Goal: Task Accomplishment & Management: Manage account settings

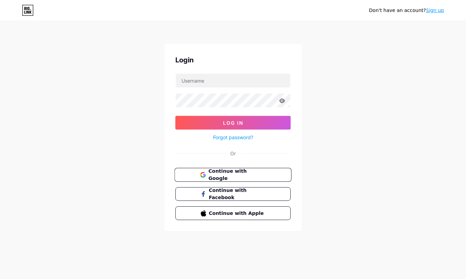
click at [222, 172] on span "Continue with Google" at bounding box center [236, 175] width 57 height 15
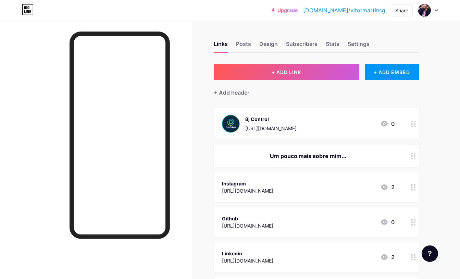
click at [251, 120] on div "Bj Control" at bounding box center [270, 119] width 51 height 7
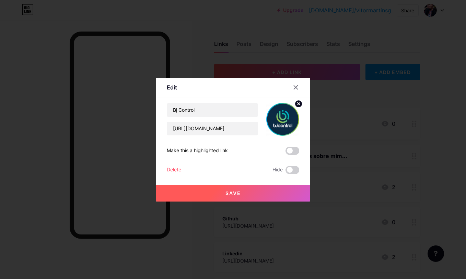
click at [171, 167] on div "Delete" at bounding box center [174, 170] width 14 height 8
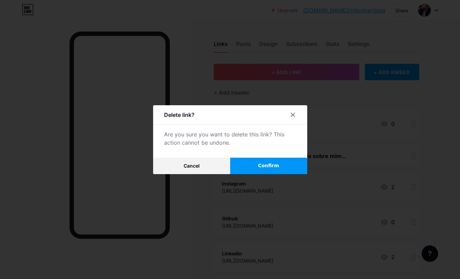
click at [271, 168] on span "Confirm" at bounding box center [268, 165] width 21 height 7
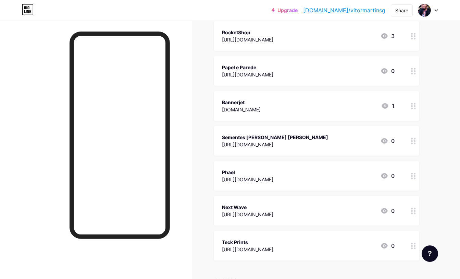
scroll to position [371, 0]
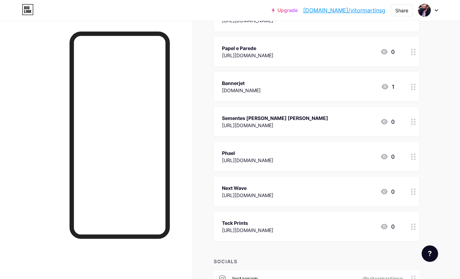
click at [332, 122] on div "Sementes Plante Forte https://sementesplanteforte.com.br 0" at bounding box center [308, 122] width 173 height 16
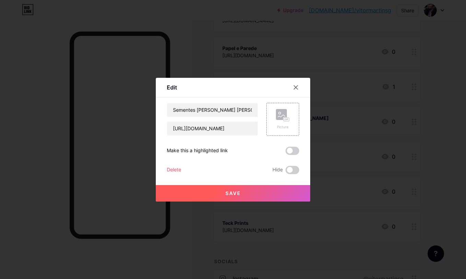
click at [167, 167] on div "Delete" at bounding box center [174, 170] width 14 height 8
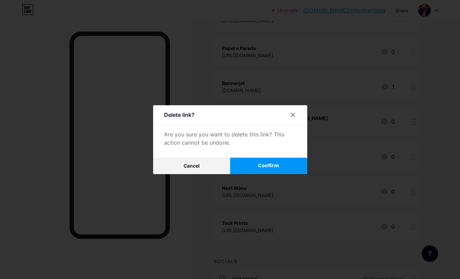
click at [278, 165] on span "Confirm" at bounding box center [268, 165] width 21 height 7
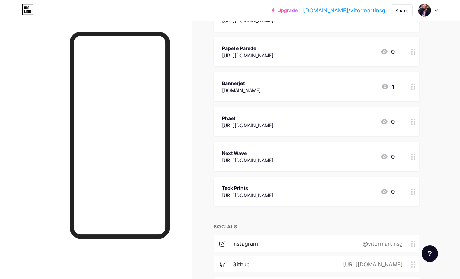
click at [318, 124] on div "Phael https://phael.com.br 0" at bounding box center [308, 122] width 173 height 16
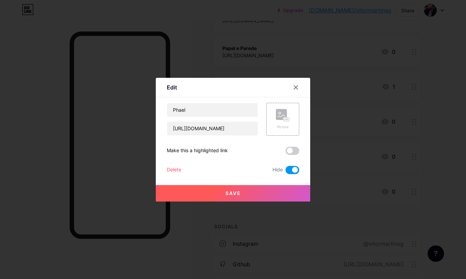
click at [174, 169] on div "Delete" at bounding box center [174, 170] width 14 height 8
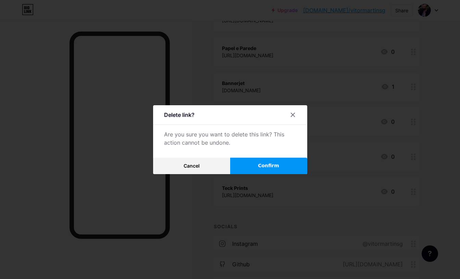
click at [268, 164] on span "Confirm" at bounding box center [268, 165] width 21 height 7
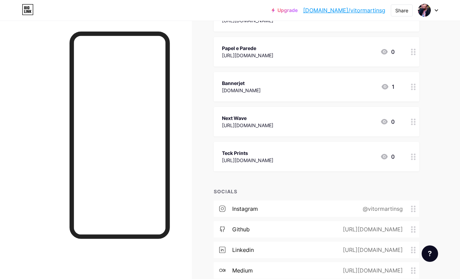
click at [298, 93] on div "Bannerjet bannerjet.com.br 1" at bounding box center [308, 87] width 173 height 16
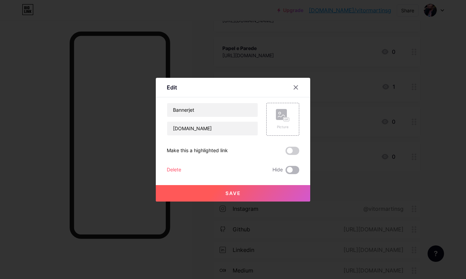
click at [287, 173] on span at bounding box center [292, 170] width 14 height 8
click at [285, 172] on input "checkbox" at bounding box center [285, 172] width 0 height 0
click at [246, 195] on button "Save" at bounding box center [233, 193] width 154 height 16
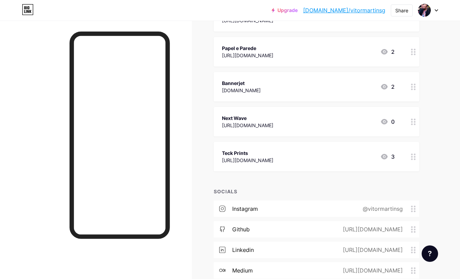
click at [324, 160] on div "Teck Prints https://teckprints.com 3" at bounding box center [308, 157] width 173 height 16
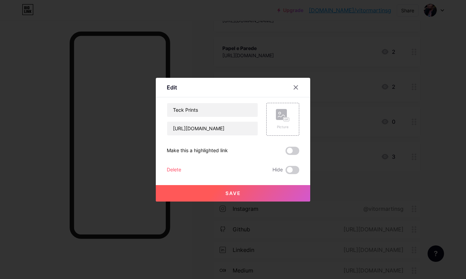
click at [240, 192] on span "Save" at bounding box center [232, 193] width 15 height 6
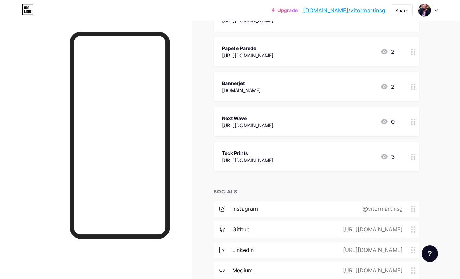
click at [366, 120] on div "Next Wave https://nextwave.com.br 0" at bounding box center [308, 122] width 173 height 16
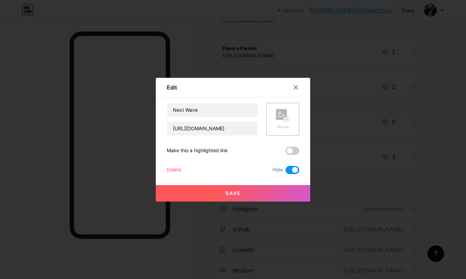
click at [254, 197] on button "Save" at bounding box center [233, 193] width 154 height 16
drag, startPoint x: 254, startPoint y: 197, endPoint x: 268, endPoint y: 166, distance: 34.4
click at [268, 166] on div "Next Wave https://nextwave.com.br Picture Make this a highlighted link Delete H…" at bounding box center [233, 138] width 132 height 71
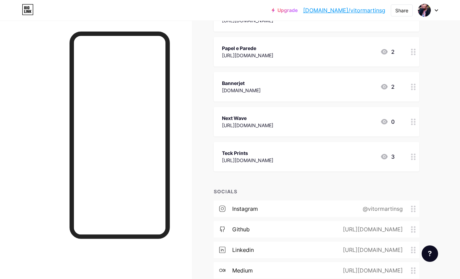
click at [388, 157] on icon at bounding box center [385, 157] width 8 height 8
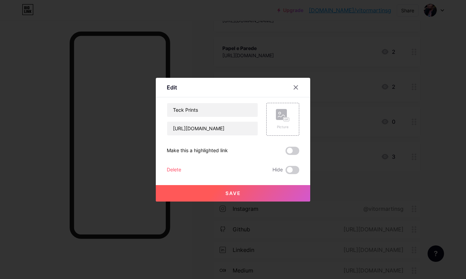
click at [179, 170] on div "Delete" at bounding box center [174, 170] width 14 height 8
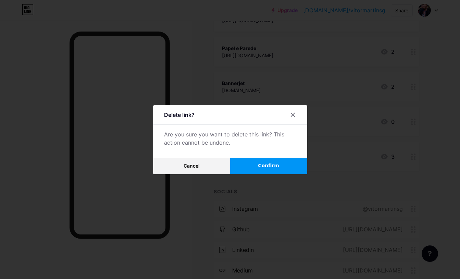
click at [267, 168] on span "Confirm" at bounding box center [268, 165] width 21 height 7
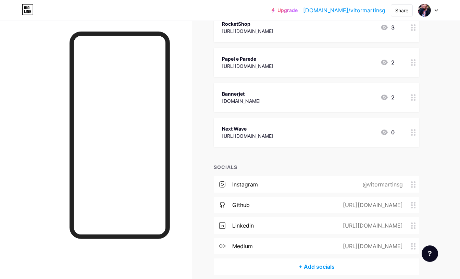
scroll to position [323, 0]
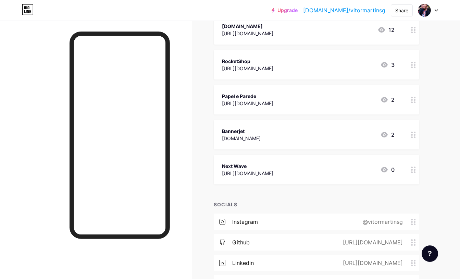
click at [322, 172] on div "Next Wave https://nextwave.com.br 0" at bounding box center [308, 170] width 173 height 16
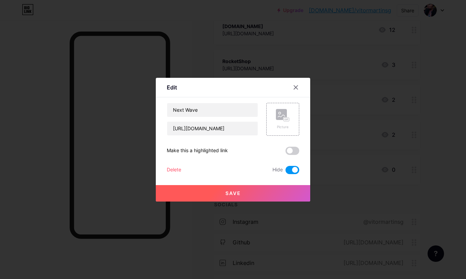
click at [176, 169] on div "Delete" at bounding box center [174, 170] width 14 height 8
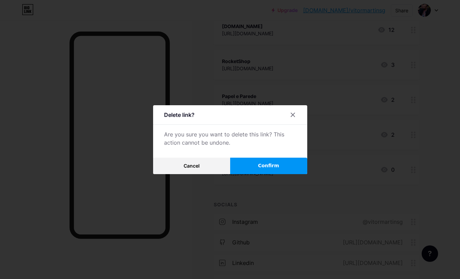
click at [262, 173] on button "Confirm" at bounding box center [268, 166] width 77 height 16
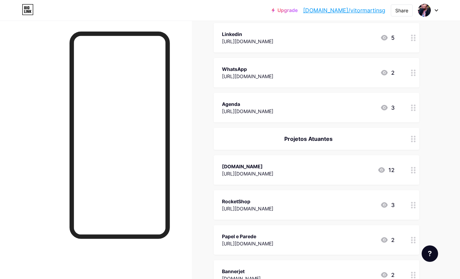
scroll to position [215, 0]
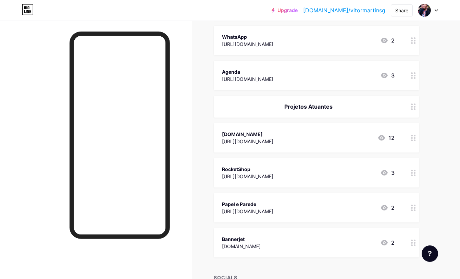
click at [350, 173] on div "RocketShop https://rocketshop.com.br 3" at bounding box center [308, 173] width 173 height 16
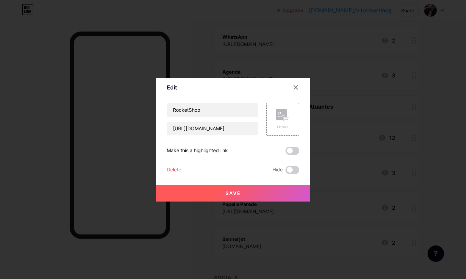
click at [342, 177] on div at bounding box center [233, 139] width 466 height 279
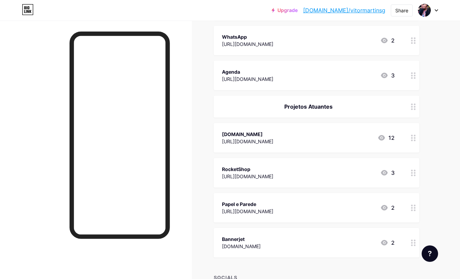
scroll to position [261, 0]
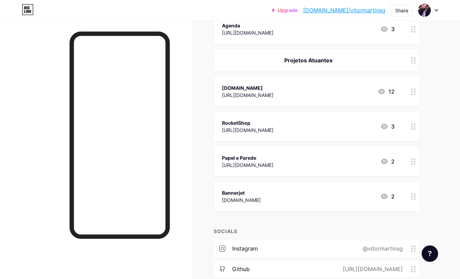
click at [314, 196] on div "Bannerjet bannerjet.com.br 2" at bounding box center [308, 197] width 173 height 16
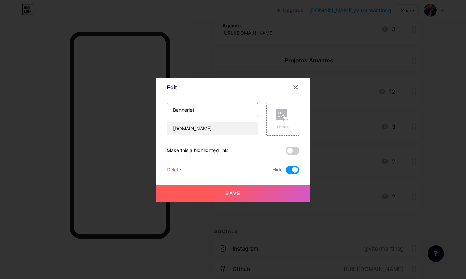
click at [204, 113] on input "Bannerjet" at bounding box center [212, 110] width 91 height 14
type input "[URL]"
click at [176, 127] on input "bannerjet.com.br" at bounding box center [212, 129] width 91 height 14
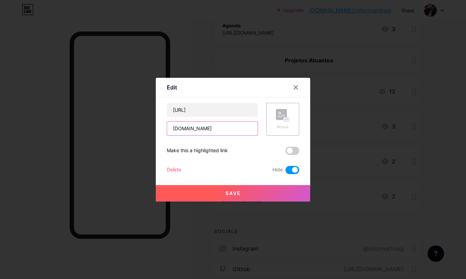
click at [176, 127] on input "bannerjet.com.br" at bounding box center [212, 129] width 91 height 14
type input "[URL]"
click at [293, 150] on span at bounding box center [292, 151] width 14 height 8
click at [285, 153] on input "checkbox" at bounding box center [285, 153] width 0 height 0
click at [238, 189] on button "Save" at bounding box center [233, 193] width 154 height 16
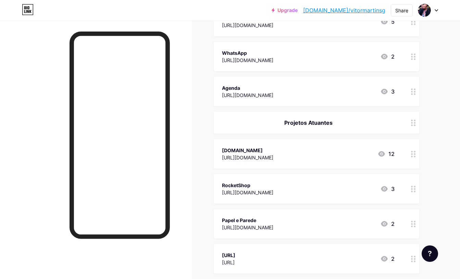
scroll to position [190, 0]
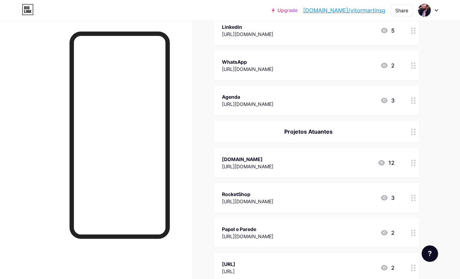
click at [264, 103] on div "[URL][DOMAIN_NAME]" at bounding box center [247, 103] width 51 height 7
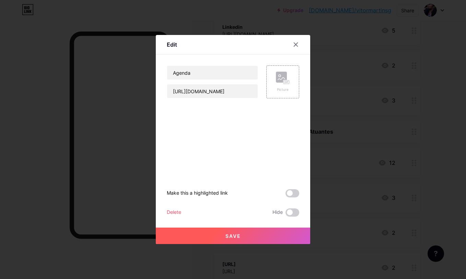
click at [176, 213] on div "Delete" at bounding box center [174, 212] width 14 height 8
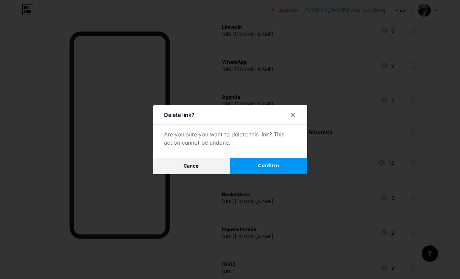
click at [250, 175] on div at bounding box center [230, 139] width 460 height 279
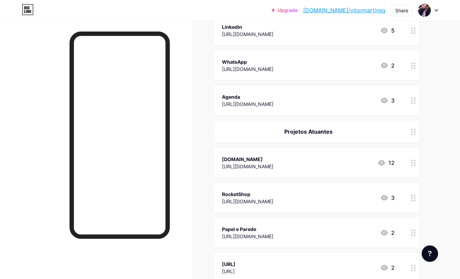
click at [252, 169] on div "https://havea.io" at bounding box center [247, 166] width 51 height 7
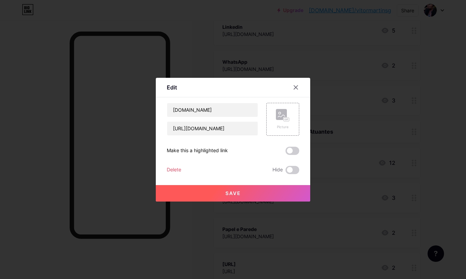
click at [209, 192] on button "Save" at bounding box center [233, 193] width 154 height 16
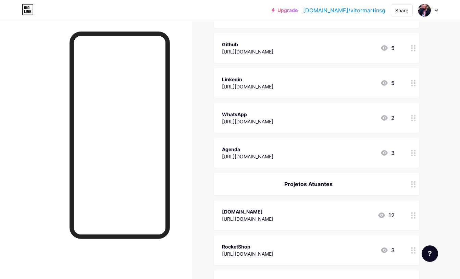
scroll to position [133, 0]
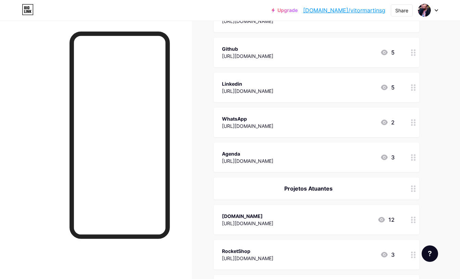
click at [298, 10] on link "Upgrade" at bounding box center [285, 10] width 26 height 5
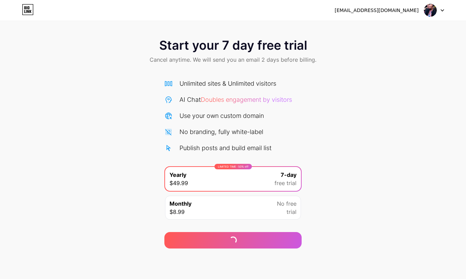
click at [352, 177] on div "Start your 7 day free trial Cancel anytime. We will send you an email 2 days be…" at bounding box center [233, 140] width 466 height 217
click at [255, 205] on div "Monthly $8.99 No free trial" at bounding box center [233, 208] width 136 height 24
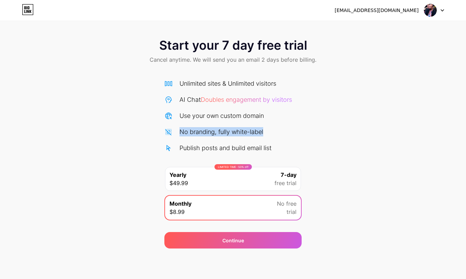
drag, startPoint x: 285, startPoint y: 133, endPoint x: 179, endPoint y: 130, distance: 106.0
click at [179, 130] on div "No branding, fully white-label" at bounding box center [232, 131] width 137 height 9
click at [354, 131] on div "Start your 7 day free trial Cancel anytime. We will send you an email 2 days be…" at bounding box center [233, 140] width 466 height 217
click at [188, 148] on div "Publish posts and build email list" at bounding box center [225, 147] width 92 height 9
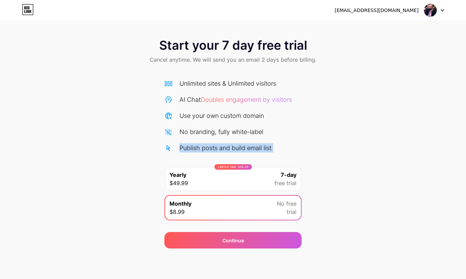
click at [188, 148] on div "Publish posts and build email list" at bounding box center [225, 147] width 92 height 9
click at [324, 138] on div "Start your 7 day free trial Cancel anytime. We will send you an email 2 days be…" at bounding box center [233, 140] width 466 height 217
click at [186, 99] on div "AI Chat Doubles engagement by visitors" at bounding box center [235, 99] width 112 height 9
click at [349, 143] on div "Start your 7 day free trial Cancel anytime. We will send you an email 2 days be…" at bounding box center [233, 140] width 466 height 217
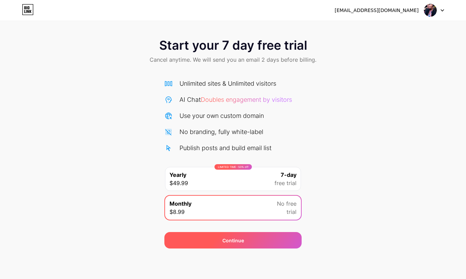
click at [245, 244] on div "Continue" at bounding box center [232, 240] width 137 height 16
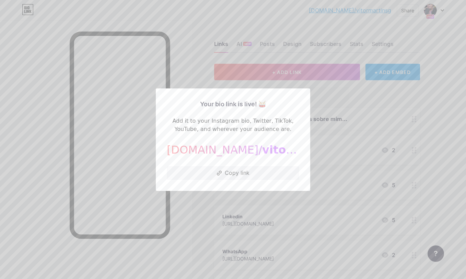
click at [423, 107] on div at bounding box center [233, 139] width 466 height 279
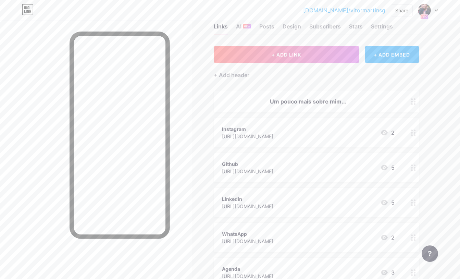
scroll to position [22, 0]
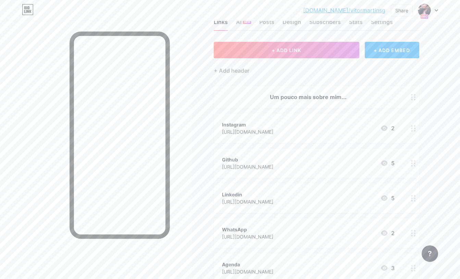
click at [322, 94] on div "Um pouco mais sobre mim..." at bounding box center [308, 97] width 173 height 8
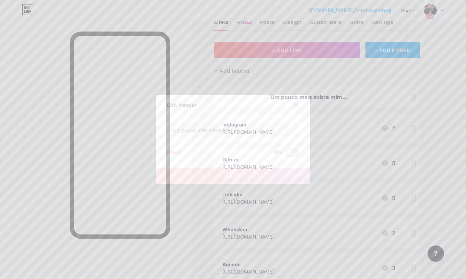
click at [296, 105] on icon at bounding box center [295, 104] width 5 height 5
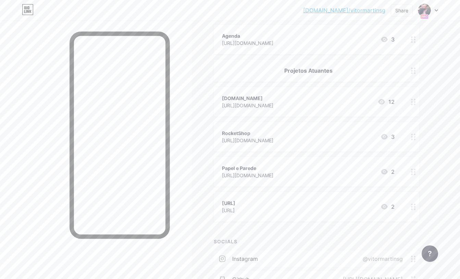
scroll to position [289, 0]
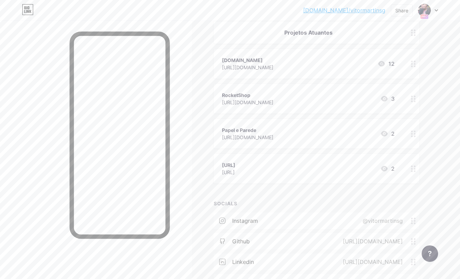
click at [327, 69] on div "Havea.io https://havea.io 12" at bounding box center [308, 64] width 173 height 16
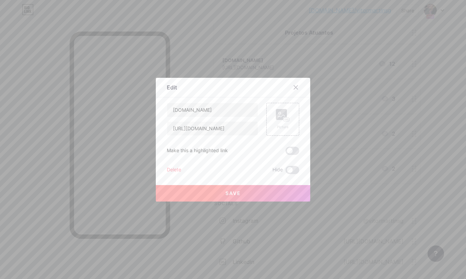
click at [173, 172] on div "Delete" at bounding box center [174, 170] width 14 height 8
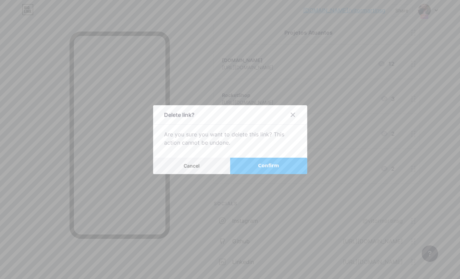
click at [261, 167] on span "Confirm" at bounding box center [268, 165] width 21 height 7
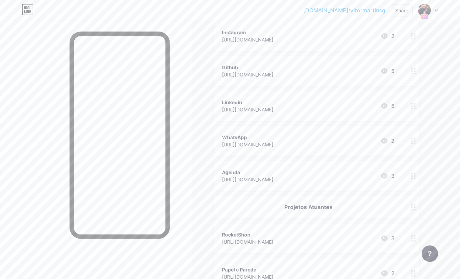
scroll to position [0, 0]
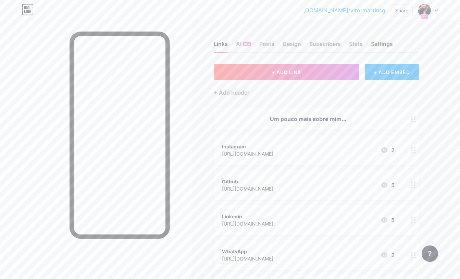
click at [391, 47] on div "Settings" at bounding box center [382, 46] width 22 height 12
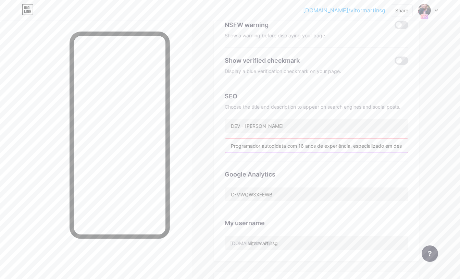
scroll to position [0, 202]
drag, startPoint x: 286, startPoint y: 146, endPoint x: 528, endPoint y: 145, distance: 242.4
click at [460, 145] on html "bio.link/vitorm... bio.link/vitormartinsg Share Switch accounts Vitor Martins b…" at bounding box center [230, 171] width 460 height 578
click at [397, 146] on input "Programador autodidata com 16 anos de experiência, especializado em desenvolvim…" at bounding box center [316, 146] width 183 height 14
drag, startPoint x: 346, startPoint y: 147, endPoint x: 470, endPoint y: 146, distance: 124.1
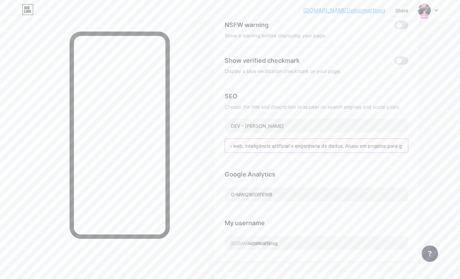
click at [460, 146] on html "bio.link/vitorm... bio.link/vitormartinsg Share Switch accounts Vitor Martins b…" at bounding box center [230, 171] width 460 height 578
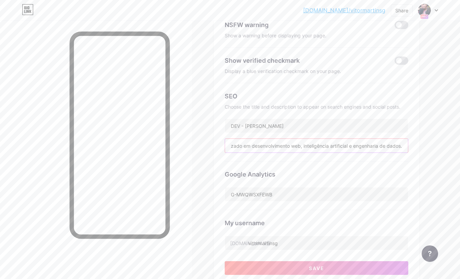
scroll to position [169, 0]
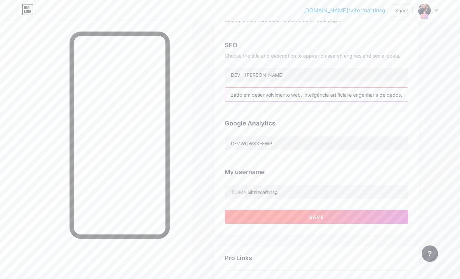
type input "Programador autodidata com 16 anos de experiência, especializado em desenvolvim…"
click at [327, 217] on button "Save" at bounding box center [317, 217] width 184 height 14
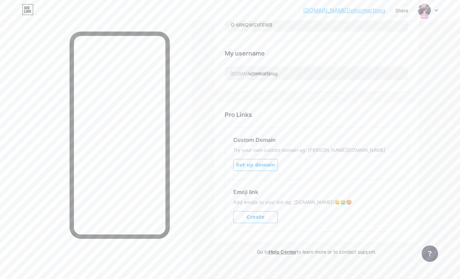
click at [256, 164] on span "Set up domain" at bounding box center [255, 165] width 39 height 6
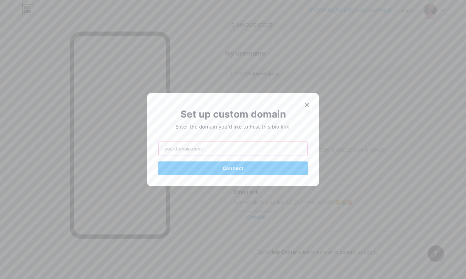
click at [211, 147] on input "text" at bounding box center [232, 149] width 149 height 14
type input "[URL]"
click at [213, 175] on button "Connect" at bounding box center [232, 168] width 149 height 14
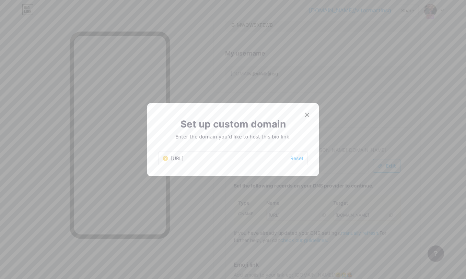
click at [183, 156] on div "[URL]" at bounding box center [173, 158] width 21 height 7
click at [164, 159] on icon at bounding box center [165, 158] width 5 height 5
click at [306, 115] on icon at bounding box center [306, 114] width 5 height 5
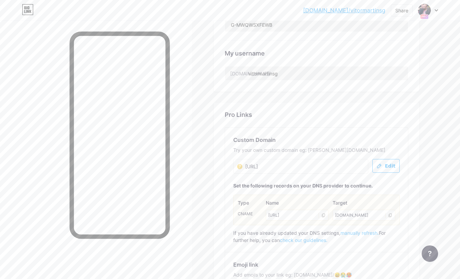
scroll to position [371, 0]
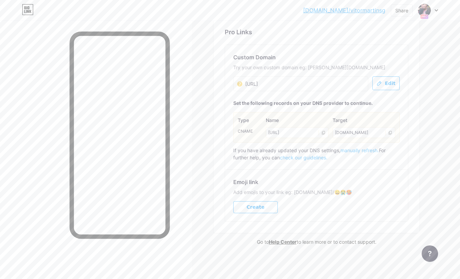
click at [384, 133] on div "cd.bio.link" at bounding box center [364, 132] width 63 height 11
click at [390, 133] on icon at bounding box center [390, 133] width 3 height 4
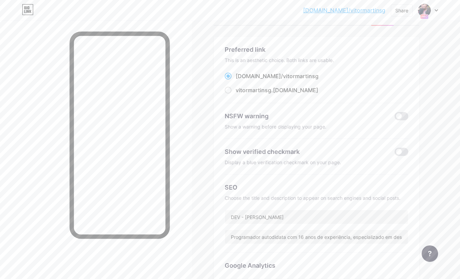
scroll to position [0, 0]
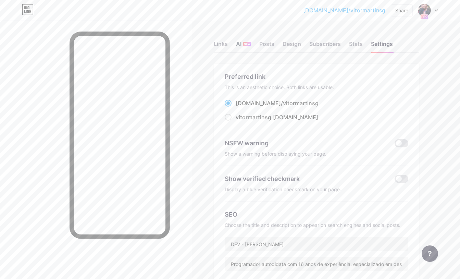
click at [246, 49] on div "AI NEW" at bounding box center [243, 46] width 15 height 12
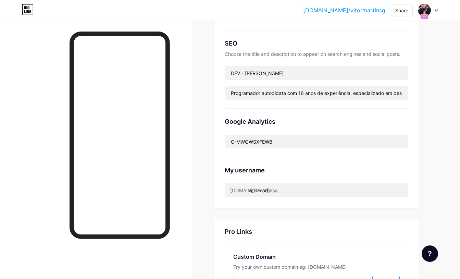
scroll to position [95, 0]
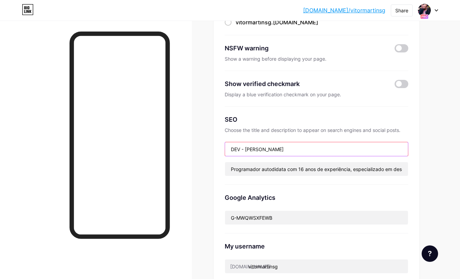
click at [339, 153] on input "DEV - [PERSON_NAME]" at bounding box center [316, 149] width 183 height 14
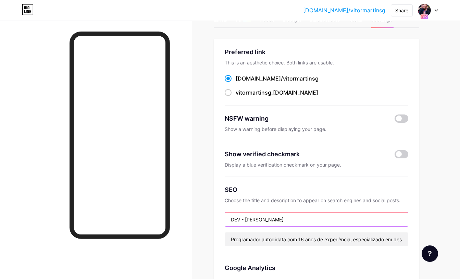
scroll to position [0, 0]
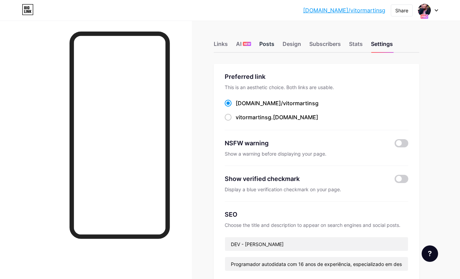
click at [272, 43] on div "Posts" at bounding box center [267, 46] width 15 height 12
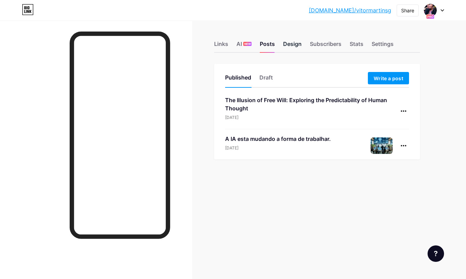
click at [294, 43] on div "Design" at bounding box center [292, 46] width 19 height 12
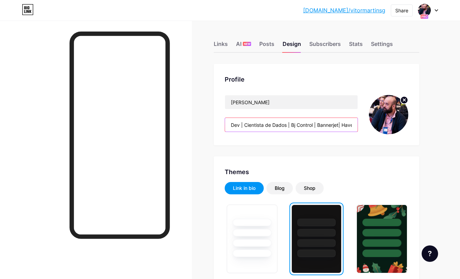
click at [345, 126] on input "Dev | Cientista de Dados | Bj Control | Bannerjet| Havea" at bounding box center [291, 125] width 133 height 14
click at [322, 124] on input "Dev | Cientista de Dados | Bj Control | Bannerjet| Havea" at bounding box center [291, 125] width 133 height 14
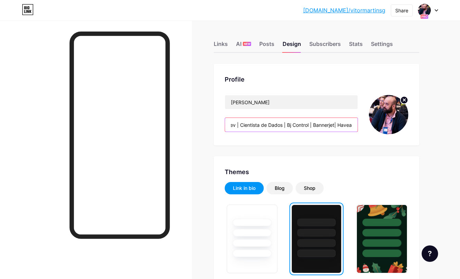
click at [288, 127] on input "Dev | Cientista de Dados | Bj Control | Bannerjet| Havea" at bounding box center [291, 125] width 133 height 14
click at [299, 127] on input "Dev | Cientista de Dados | Bj Control | Bannerjet| Havea" at bounding box center [291, 125] width 133 height 14
click at [325, 127] on input "Dev | Cientista de Dados | Bj Control | Bannerjet| Havea" at bounding box center [291, 125] width 133 height 14
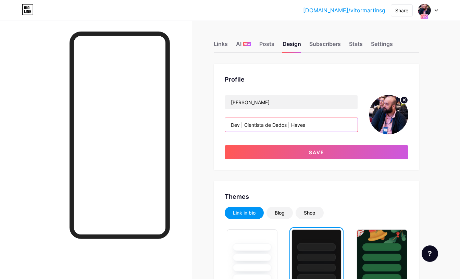
click at [299, 126] on input "Dev | Cientista de Dados | Havea" at bounding box center [291, 125] width 133 height 14
type input "Dev | Cientista de Dados | Roxo"
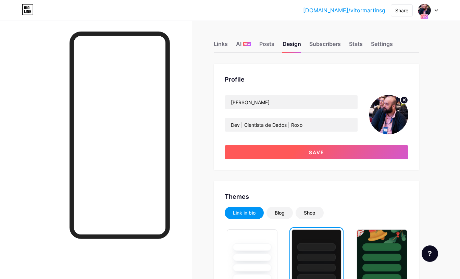
click at [318, 152] on span "Save" at bounding box center [316, 152] width 15 height 6
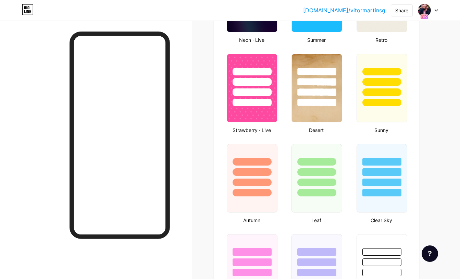
scroll to position [668, 0]
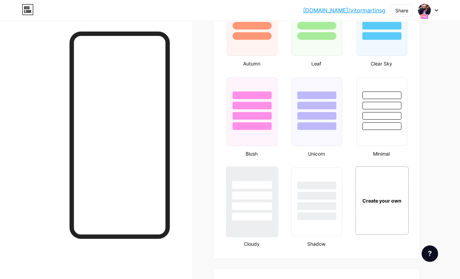
click at [270, 167] on div at bounding box center [252, 194] width 51 height 54
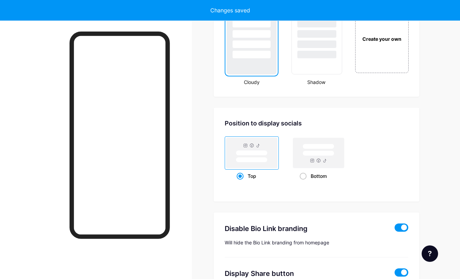
scroll to position [792, 0]
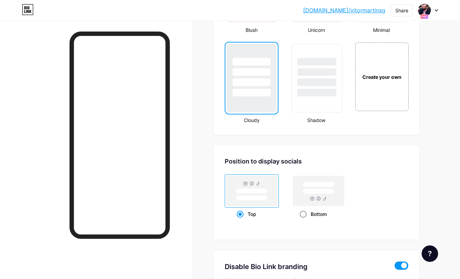
click at [327, 203] on rect at bounding box center [318, 191] width 51 height 30
click at [304, 220] on input "Bottom" at bounding box center [302, 222] width 4 height 4
radio input "true"
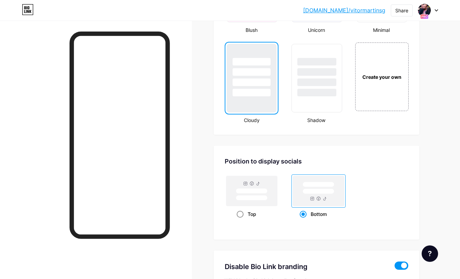
click at [240, 183] on rect at bounding box center [252, 191] width 51 height 30
click at [240, 220] on input "Top" at bounding box center [239, 222] width 4 height 4
radio input "true"
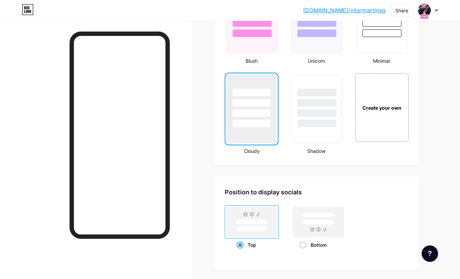
scroll to position [609, 0]
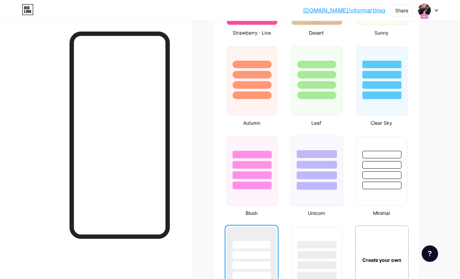
click at [312, 177] on div at bounding box center [317, 175] width 40 height 8
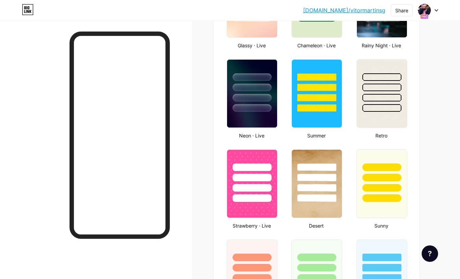
scroll to position [373, 0]
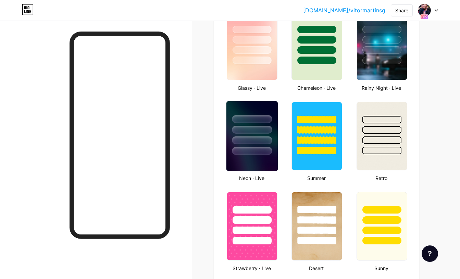
click at [245, 150] on div at bounding box center [252, 151] width 40 height 8
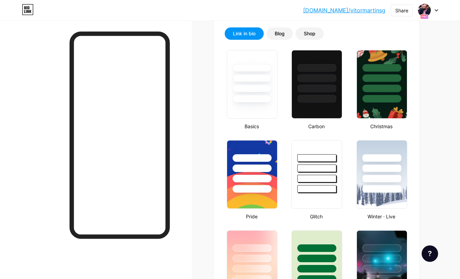
scroll to position [79, 0]
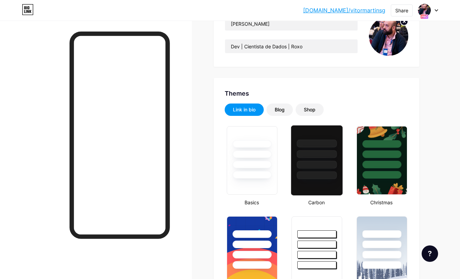
click at [303, 152] on div at bounding box center [317, 154] width 40 height 8
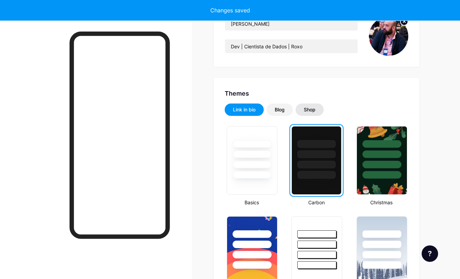
click at [316, 111] on div "Shop" at bounding box center [310, 109] width 12 height 7
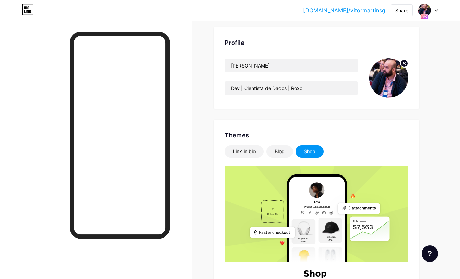
scroll to position [0, 0]
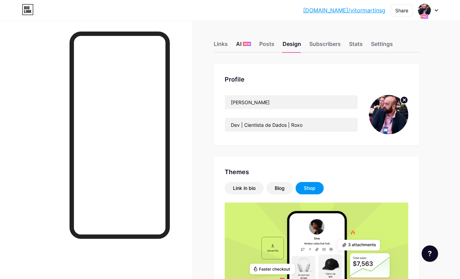
click at [246, 46] on div "AI NEW" at bounding box center [243, 46] width 15 height 12
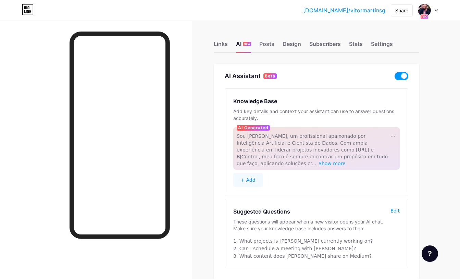
click at [327, 147] on span "Sou [PERSON_NAME], um profissional apaixonado por Inteligência Artificial e Cie…" at bounding box center [312, 149] width 151 height 33
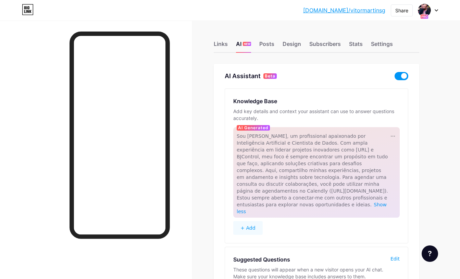
click at [250, 221] on button "+ Add" at bounding box center [247, 228] width 29 height 14
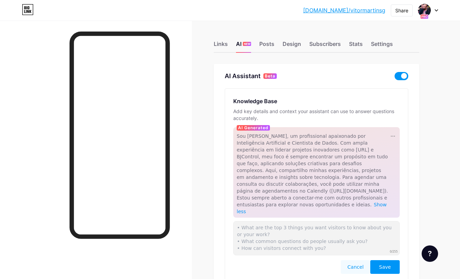
scroll to position [115, 0]
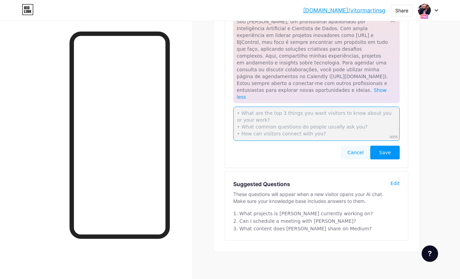
click at [288, 118] on textarea at bounding box center [316, 124] width 167 height 34
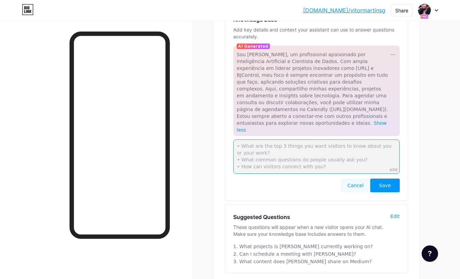
scroll to position [10, 0]
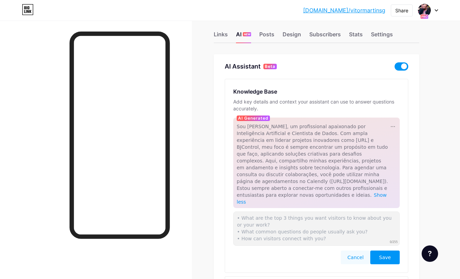
click at [269, 169] on span "Sou [PERSON_NAME], um profissional apaixonado por Inteligência Artificial e Cie…" at bounding box center [313, 161] width 152 height 74
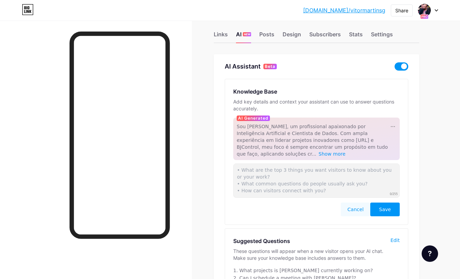
click at [277, 153] on div "Sou [PERSON_NAME], um profissional apaixonado por Inteligência Artificial e Cie…" at bounding box center [313, 140] width 153 height 34
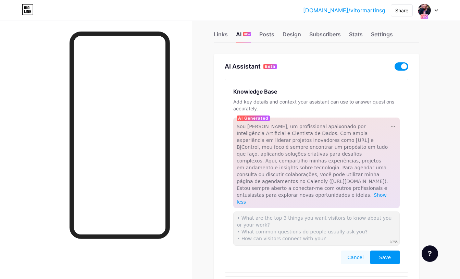
scroll to position [115, 0]
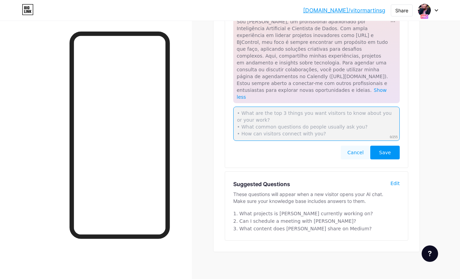
click at [288, 116] on textarea at bounding box center [316, 124] width 167 height 34
click at [286, 132] on textarea at bounding box center [316, 124] width 167 height 34
click at [323, 107] on textarea "Quem sou? Como posso te ajudar? Qauis dores eu consigo resolver?" at bounding box center [316, 124] width 167 height 34
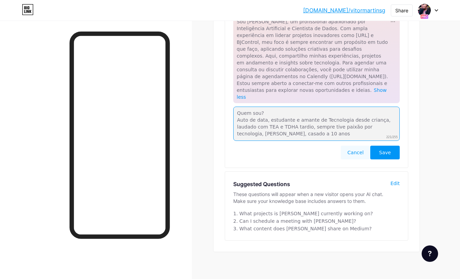
click at [253, 131] on textarea "Quem sou? Auto de data, estudante e amante de Tecnologia desde criança, laudado…" at bounding box center [316, 124] width 167 height 34
click at [253, 128] on textarea "Quem sou? Auto de data, estudante e amante de Tecnologia desde criança, laudado…" at bounding box center [316, 124] width 167 height 34
click at [375, 125] on textarea "Quem sou? Auto de data, estudante e amante de Tecnologia desde criança, laudado…" at bounding box center [316, 124] width 167 height 34
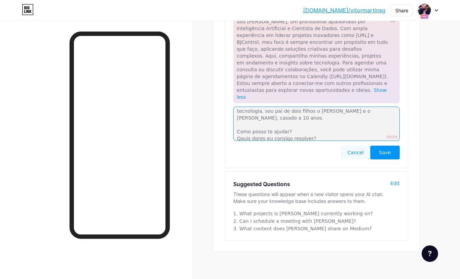
drag, startPoint x: 347, startPoint y: 122, endPoint x: 203, endPoint y: 113, distance: 144.9
click at [203, 113] on div "Links AI NEW Posts Design Subscribers Stats Settings AI Assistant Beta Knowledg…" at bounding box center [224, 96] width 448 height 380
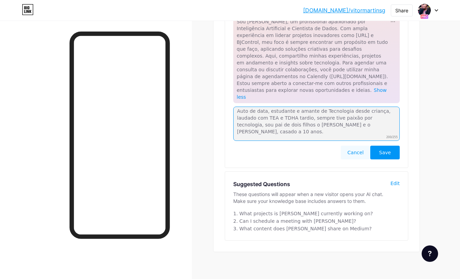
scroll to position [2, 0]
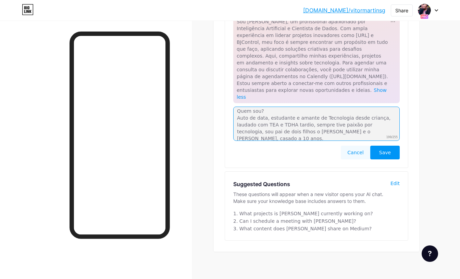
drag, startPoint x: 373, startPoint y: 124, endPoint x: 182, endPoint y: 108, distance: 191.7
click at [182, 108] on div "Links AI NEW Posts Design Subscribers Stats Settings AI Assistant Beta Knowledg…" at bounding box center [224, 85] width 448 height 400
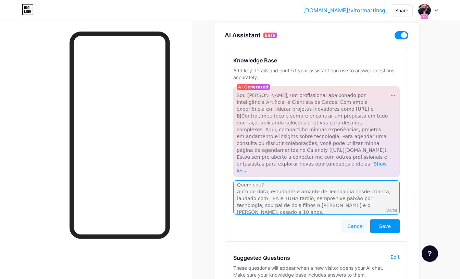
scroll to position [40, 0]
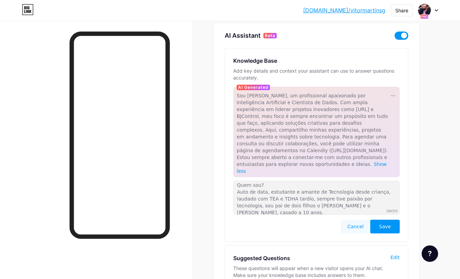
click at [279, 112] on span "Sou [PERSON_NAME], um profissional apaixonado por Inteligência Artificial e Cie…" at bounding box center [313, 130] width 152 height 74
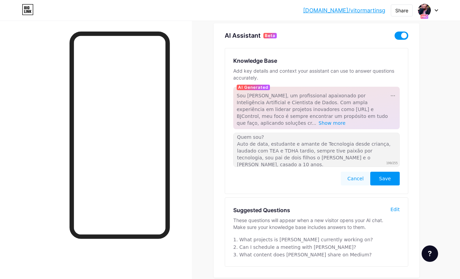
click at [279, 112] on span "Sou [PERSON_NAME], um profissional apaixonado por Inteligência Artificial e Cie…" at bounding box center [312, 109] width 151 height 33
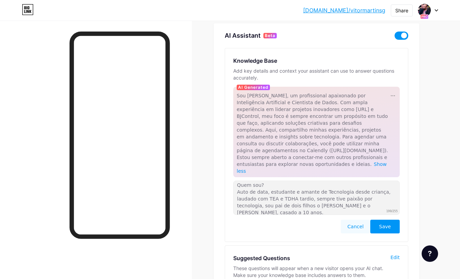
click at [388, 95] on div "Sou [PERSON_NAME], um profissional apaixonado por Inteligência Artificial e Cie…" at bounding box center [313, 133] width 153 height 82
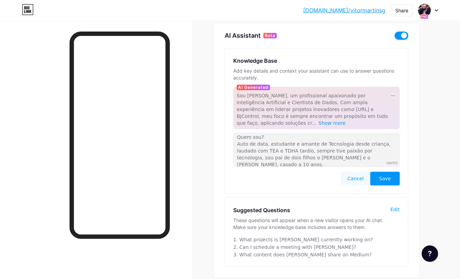
click at [391, 95] on icon at bounding box center [393, 95] width 4 height 1
click at [338, 100] on span "Sou [PERSON_NAME], um profissional apaixonado por Inteligência Artificial e Cie…" at bounding box center [312, 109] width 151 height 33
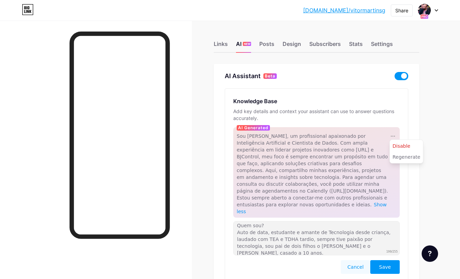
scroll to position [87, 0]
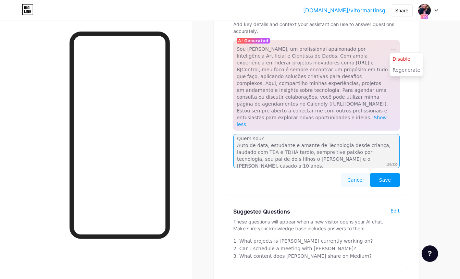
drag, startPoint x: 379, startPoint y: 152, endPoint x: 218, endPoint y: 138, distance: 161.4
click at [218, 138] on div "AI Assistant Beta Knowledge Base Add key details and context your assistant can…" at bounding box center [317, 128] width 206 height 302
drag, startPoint x: 275, startPoint y: 131, endPoint x: 205, endPoint y: 130, distance: 70.6
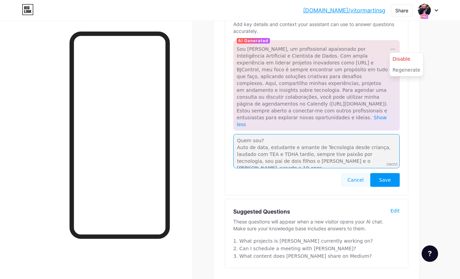
click at [205, 130] on div "Links AI NEW Posts Design Subscribers Stats Settings AI Assistant Beta Knowledg…" at bounding box center [224, 123] width 448 height 380
click at [375, 143] on textarea "Auto de data, estudante e amante de Tecnologia desde criança, laudado com TEA e…" at bounding box center [316, 151] width 167 height 34
click at [376, 146] on textarea "Auto de data, estudante e amante de Tecnologia desde criança, laudado com TEA e…" at bounding box center [316, 151] width 167 height 34
click at [332, 148] on textarea "Auto de data, estudante e amante de Tecnologia desde criança, laudado com TEA e…" at bounding box center [316, 151] width 167 height 34
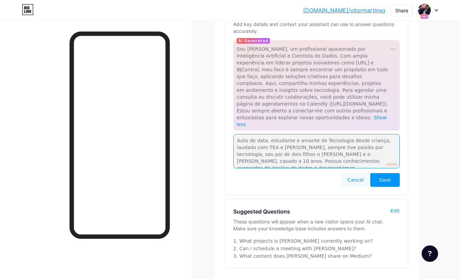
click at [368, 148] on textarea "Auto de data, estudante e amante de Tecnologia desde criança, laudado com TEA e…" at bounding box center [316, 151] width 167 height 34
click at [367, 148] on textarea "Auto de data, estudante e amante de Tecnologia desde criança, laudado com TEA e…" at bounding box center [316, 151] width 167 height 34
drag, startPoint x: 366, startPoint y: 147, endPoint x: 343, endPoint y: 147, distance: 22.6
click at [343, 147] on textarea "Auto de data, estudante e amante de Tecnologia desde criança, laudado com TEA e…" at bounding box center [316, 151] width 167 height 34
click at [388, 143] on textarea "Auto de data, estudante e amante de Tecnologia desde criança, laudado com TEA e…" at bounding box center [316, 151] width 167 height 34
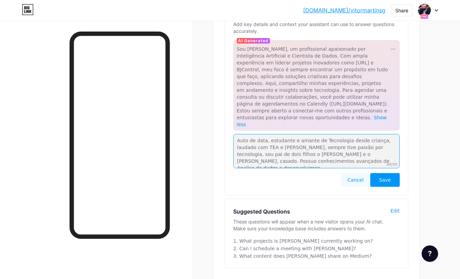
click at [390, 154] on textarea "Auto de data, estudante e amante de Tecnologia desde criança, laudado com TEA e…" at bounding box center [316, 151] width 167 height 34
type textarea "Auto de data, estudante e amante de Tecnologia desde criança, laudado com TEA e…"
click at [386, 177] on span "Save" at bounding box center [386, 180] width 12 height 7
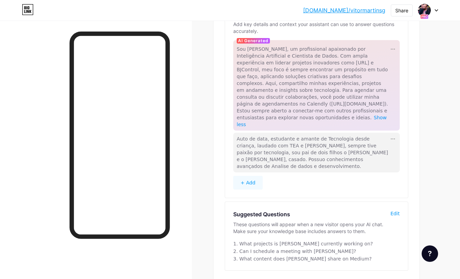
click at [247, 176] on button "+ Add" at bounding box center [247, 183] width 29 height 14
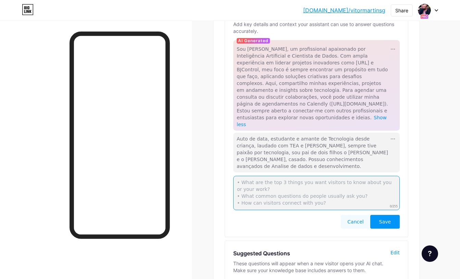
click at [247, 176] on textarea at bounding box center [316, 193] width 167 height 34
click at [328, 176] on textarea "Conhecimentos avançados em [GEOGRAPHIC_DATA], php, node e C" at bounding box center [316, 193] width 167 height 34
click at [339, 176] on textarea "Conhecimentos avançados em [GEOGRAPHIC_DATA], PHP, node e C" at bounding box center [316, 193] width 167 height 34
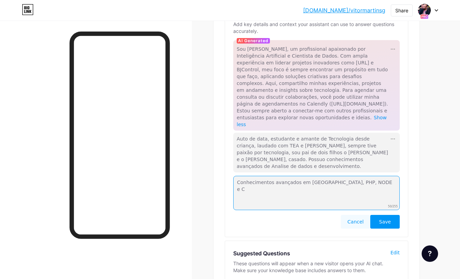
click at [326, 176] on textarea "Conhecimentos avançados em [GEOGRAPHIC_DATA], PHP, NODE e C" at bounding box center [316, 193] width 167 height 34
click at [343, 176] on textarea "Conhecimentos avançados em laravel, Php, NODE e C" at bounding box center [316, 193] width 167 height 34
click at [344, 176] on textarea "Conhecimentos avançados em laravel, Php, NODE e C" at bounding box center [316, 193] width 167 height 34
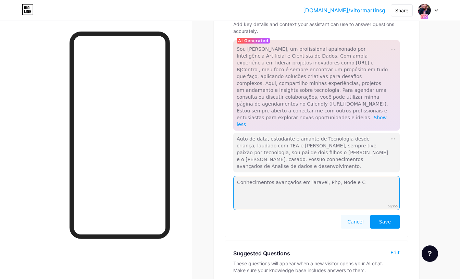
click at [309, 176] on textarea "Conhecimentos avançados em laravel, Php, Node e C" at bounding box center [316, 193] width 167 height 34
click at [370, 176] on textarea "Conhecimentos avançados em [GEOGRAPHIC_DATA], Php, Node e C" at bounding box center [316, 193] width 167 height 34
click at [367, 176] on textarea "Conhecimentos avançados em [GEOGRAPHIC_DATA], Php, Node e C" at bounding box center [316, 193] width 167 height 34
type textarea "Conhecimentos avançados em [GEOGRAPHIC_DATA], Php, Node e C;"
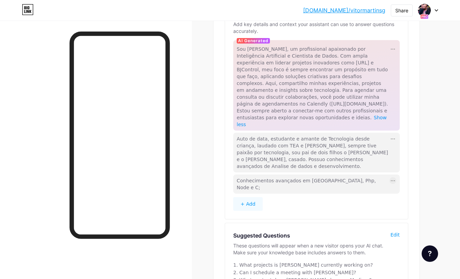
click at [392, 180] on icon at bounding box center [393, 180] width 4 height 1
click at [394, 185] on div "Edit" at bounding box center [400, 190] width 21 height 11
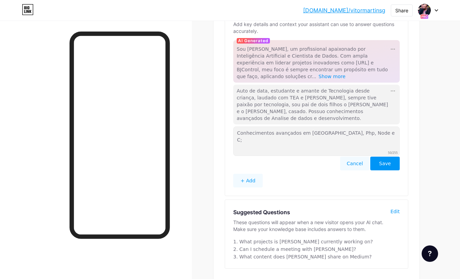
click at [370, 127] on textarea "Conhecimentos avançados em [GEOGRAPHIC_DATA], Php, Node e C;" at bounding box center [316, 141] width 167 height 29
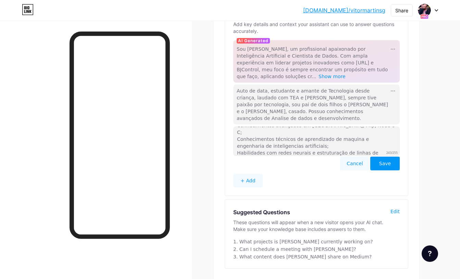
type textarea "Conhecimentos avançados em [GEOGRAPHIC_DATA], Php, Node e C; Conhecimentos técn…"
click at [410, 158] on div "AI Assistant Beta Knowledge Base Add key details and context your assistant can…" at bounding box center [317, 128] width 206 height 303
click at [388, 160] on span "Save" at bounding box center [386, 163] width 12 height 7
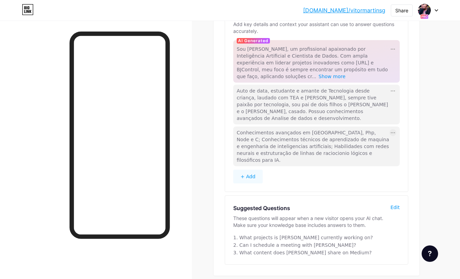
click at [250, 170] on button "+ Add" at bounding box center [247, 177] width 29 height 14
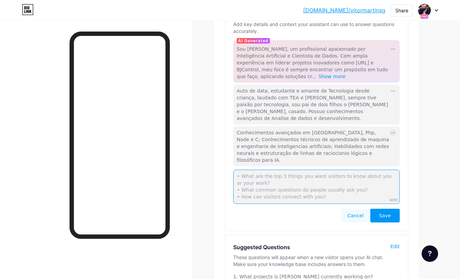
click at [250, 170] on textarea at bounding box center [316, 187] width 167 height 34
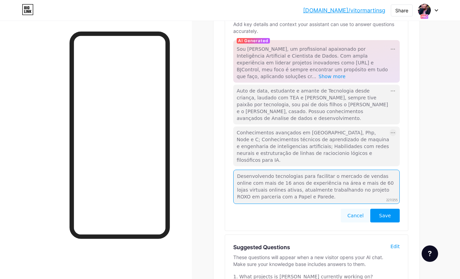
type textarea "Desenvolvendo tecnologias para facilitar o mercado de vendas online com mais de…"
click at [381, 212] on span "Save" at bounding box center [386, 215] width 12 height 7
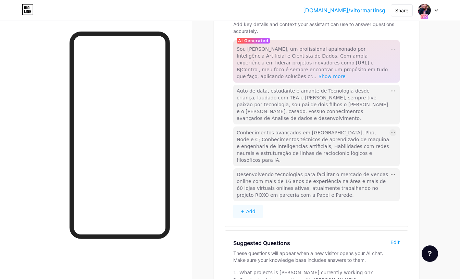
scroll to position [139, 0]
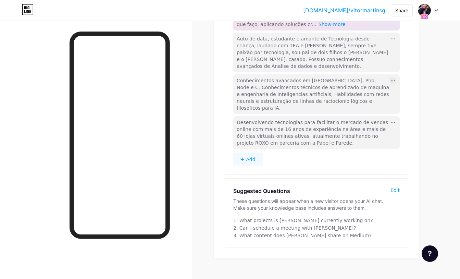
click at [256, 153] on button "+ Add" at bounding box center [247, 160] width 29 height 14
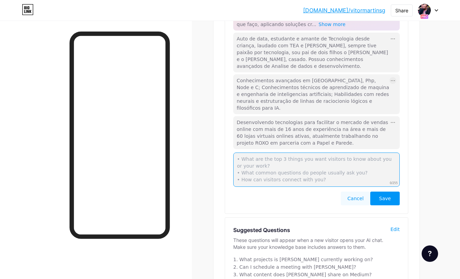
click at [301, 161] on textarea at bounding box center [316, 170] width 167 height 34
click at [297, 153] on textarea "CTO no projeto roxo desde 2024" at bounding box center [316, 170] width 167 height 34
click at [352, 153] on textarea "CTO no projeto roxo desde [DATE]" at bounding box center [316, 170] width 167 height 34
type textarea "CTO no projeto roxo desde [DATE], desenvolvendo um ecossistema de atendimento, …"
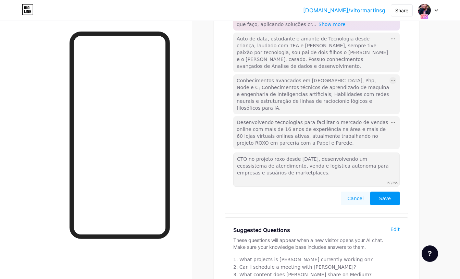
click at [394, 192] on button "Save" at bounding box center [385, 199] width 29 height 14
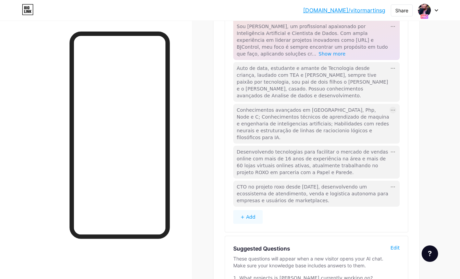
scroll to position [167, 0]
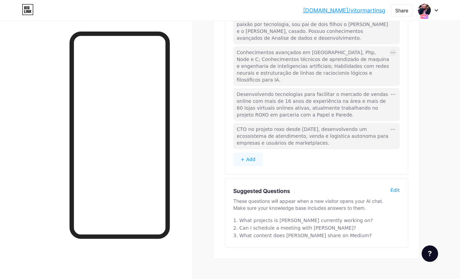
click at [398, 187] on div "Edit" at bounding box center [395, 190] width 9 height 7
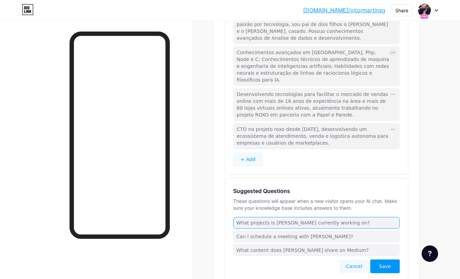
click at [320, 217] on input "What projects is [PERSON_NAME] currently working on?" at bounding box center [316, 223] width 167 height 12
type input "Quais projetos o [PERSON_NAME] já trabalhou?"
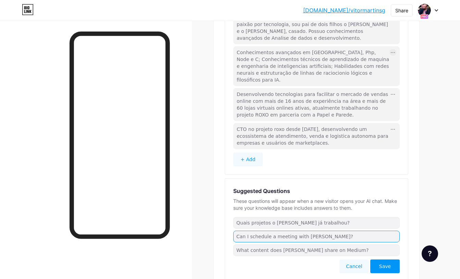
click at [350, 231] on input "Can I schedule a meeting with [PERSON_NAME]?" at bounding box center [316, 237] width 167 height 12
type input "Qual a agenda ou como contata-lo?"
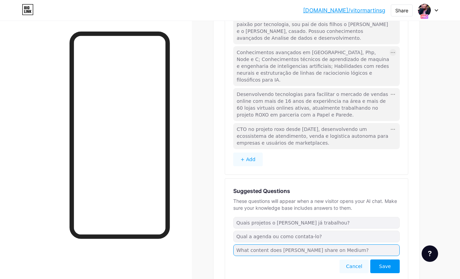
click at [334, 244] on input "What content does [PERSON_NAME] share on Medium?" at bounding box center [316, 250] width 167 height 12
type input "O que o Vítor tem compartilhado recentemente?"
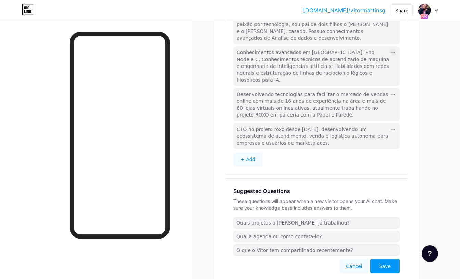
click at [393, 260] on button "Save" at bounding box center [385, 267] width 29 height 14
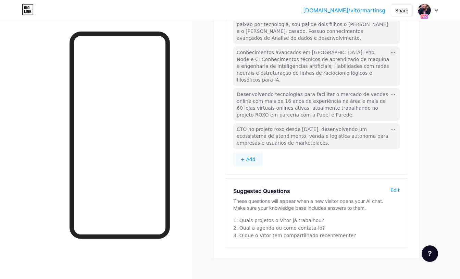
click at [247, 153] on button "+ Add" at bounding box center [247, 160] width 29 height 14
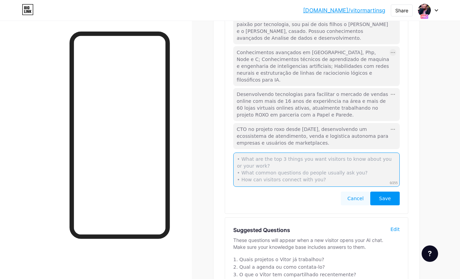
click at [273, 162] on textarea at bounding box center [316, 170] width 167 height 34
click at [381, 153] on textarea "O projeto ja esta em funcionamento em faze beta, atualmente com algumas empresa…" at bounding box center [316, 170] width 167 height 34
click at [313, 161] on textarea "O projeto ja esta em funcionamento em faze beta, atualmente com algumas empresa…" at bounding box center [316, 170] width 167 height 34
click at [332, 153] on textarea "O projeto ja esta em funcionamento em faze beta, atualmente com algumas empresa…" at bounding box center [316, 170] width 167 height 34
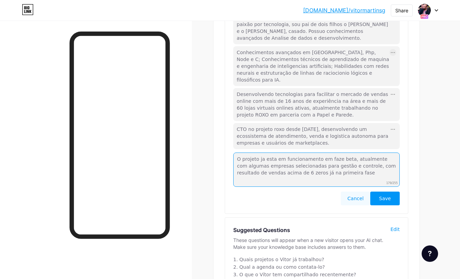
click at [332, 153] on textarea "O projeto ja esta em funcionamento em faze beta, atualmente com algumas empresa…" at bounding box center [316, 170] width 167 height 34
click at [351, 161] on textarea "O projeto ja esta em funcionamento em fase beta, atualmente com algumas empresa…" at bounding box center [316, 170] width 167 height 34
type textarea "O projeto ja esta em funcionamento em fase beta, atualmente com algumas empresa…"
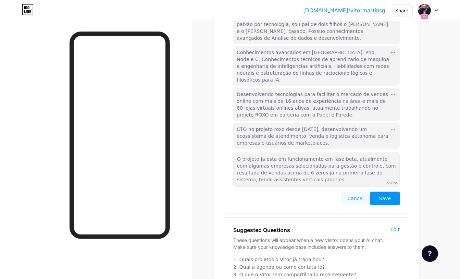
click at [395, 192] on button "Save" at bounding box center [385, 199] width 29 height 14
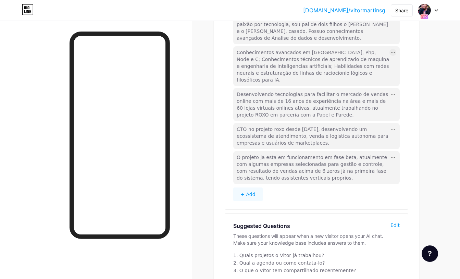
click at [253, 188] on button "+ Add" at bounding box center [247, 195] width 29 height 14
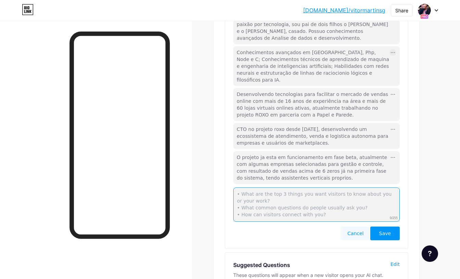
click at [319, 191] on textarea at bounding box center [316, 205] width 167 height 34
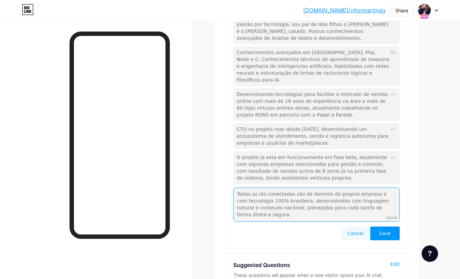
type textarea "Todas as IAs conectadas são de dominio da propria empresa e com tecnologia 100%…"
click at [387, 230] on span "Save" at bounding box center [386, 233] width 12 height 7
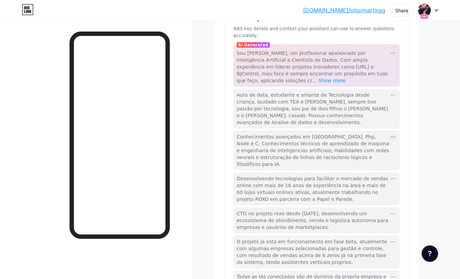
scroll to position [197, 0]
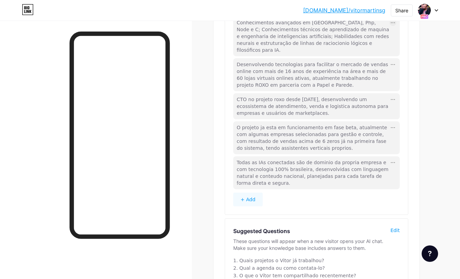
click at [252, 193] on button "+ Add" at bounding box center [247, 200] width 29 height 14
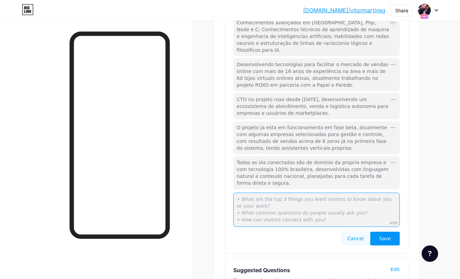
click at [252, 193] on textarea at bounding box center [316, 210] width 167 height 34
click at [354, 232] on button "Cancel" at bounding box center [355, 239] width 29 height 14
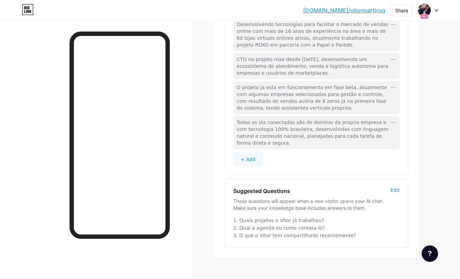
scroll to position [0, 0]
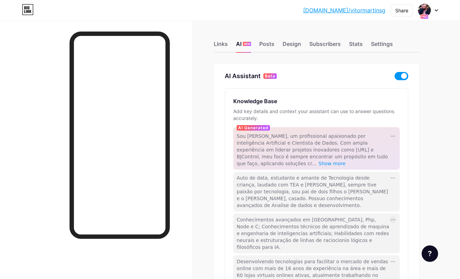
click at [214, 37] on div "Links AI NEW Posts Design Subscribers Stats Settings" at bounding box center [317, 41] width 206 height 24
click at [223, 47] on div "Links" at bounding box center [221, 46] width 14 height 12
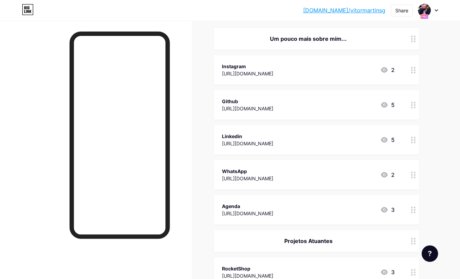
scroll to position [199, 0]
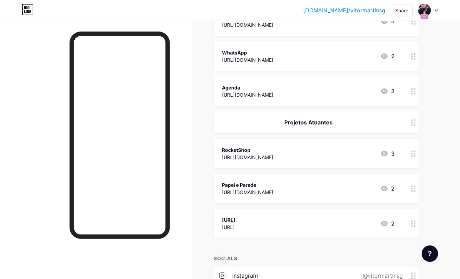
click at [416, 156] on div at bounding box center [414, 153] width 12 height 29
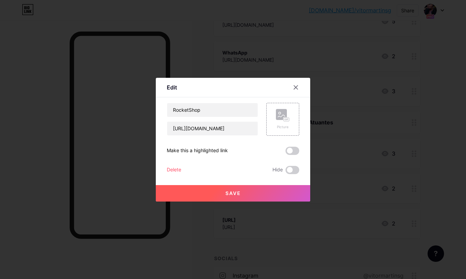
click at [176, 167] on div "Delete" at bounding box center [174, 170] width 14 height 8
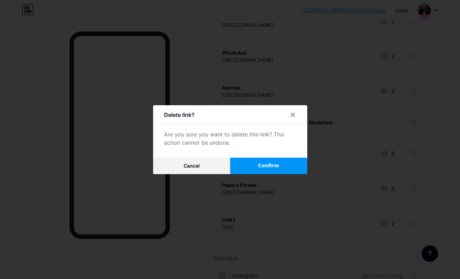
click at [264, 162] on span "Confirm" at bounding box center [268, 165] width 21 height 7
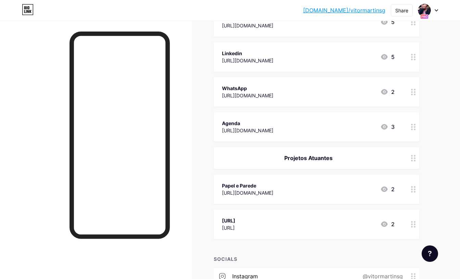
scroll to position [87, 0]
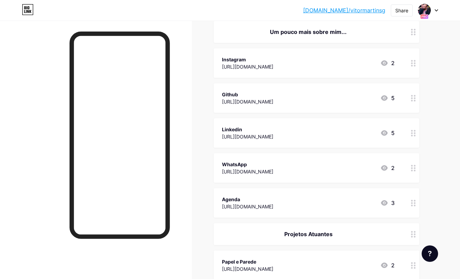
click at [367, 206] on div "Agenda [URL][DOMAIN_NAME] 3" at bounding box center [308, 203] width 173 height 16
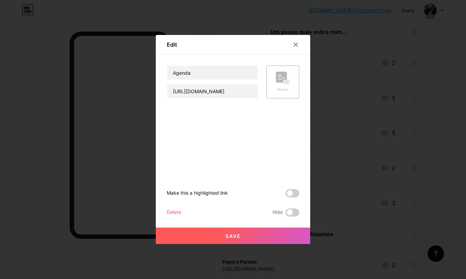
click at [180, 214] on div "Delete" at bounding box center [174, 212] width 14 height 8
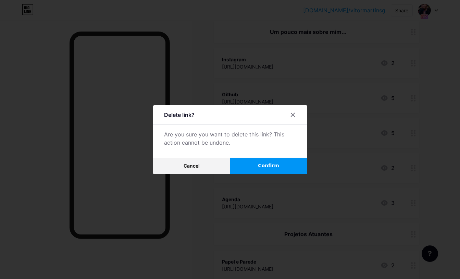
click at [268, 170] on button "Confirm" at bounding box center [268, 166] width 77 height 16
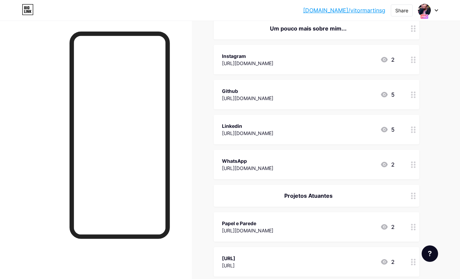
scroll to position [129, 0]
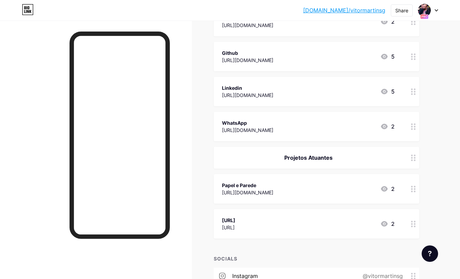
drag, startPoint x: 260, startPoint y: 223, endPoint x: 266, endPoint y: 214, distance: 10.4
click at [266, 214] on div "[URL] [URL] 2" at bounding box center [317, 223] width 206 height 29
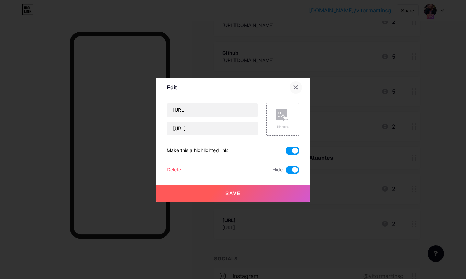
click at [296, 87] on icon at bounding box center [296, 87] width 4 height 4
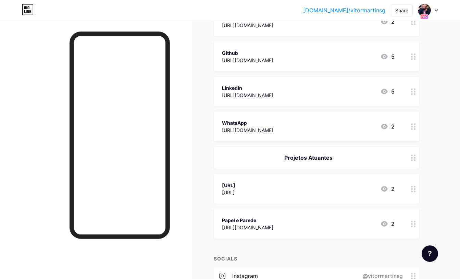
scroll to position [151, 0]
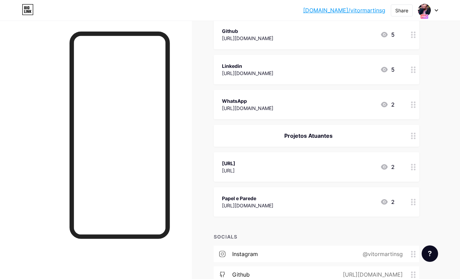
click at [292, 165] on div "[URL] [URL] 2" at bounding box center [308, 167] width 173 height 16
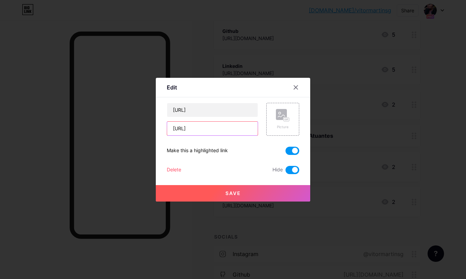
click at [173, 126] on input "[URL]" at bounding box center [212, 129] width 91 height 14
type input "[URL]"
click at [287, 168] on span at bounding box center [292, 170] width 14 height 8
click at [285, 172] on input "checkbox" at bounding box center [285, 172] width 0 height 0
click at [250, 192] on button "Save" at bounding box center [233, 193] width 154 height 16
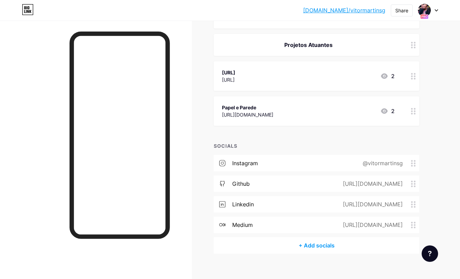
scroll to position [237, 0]
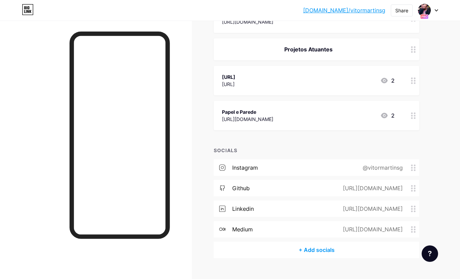
click at [325, 85] on div "[URL] [URL] 2" at bounding box center [308, 81] width 173 height 16
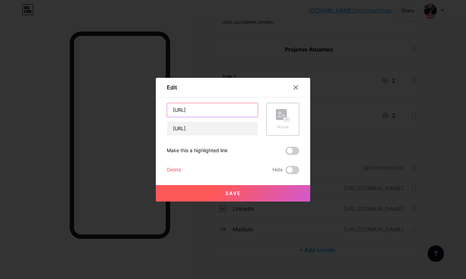
click at [212, 111] on input "[URL]" at bounding box center [212, 110] width 91 height 14
type input "Roxo"
click at [228, 191] on span "Save" at bounding box center [232, 193] width 15 height 6
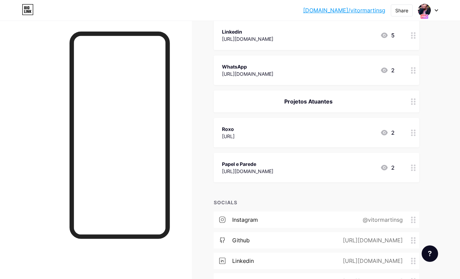
scroll to position [56, 0]
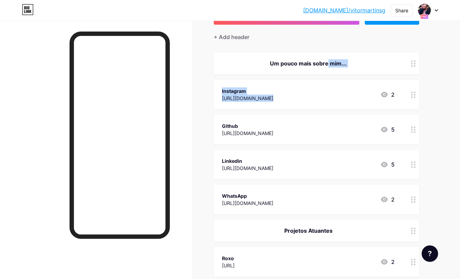
drag, startPoint x: 319, startPoint y: 60, endPoint x: 354, endPoint y: 86, distance: 43.1
click at [350, 89] on span "Um pouco mais sobre mim... Instagram [URL][DOMAIN_NAME] 2 Github [URL][DOMAIN_N…" at bounding box center [317, 181] width 206 height 259
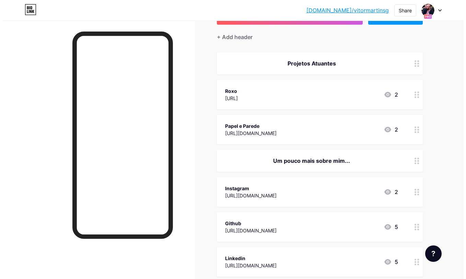
scroll to position [0, 0]
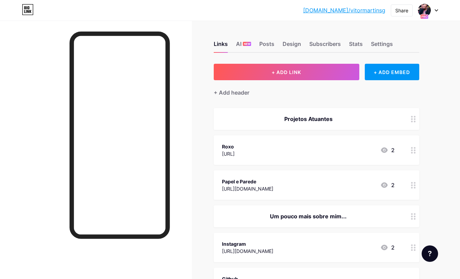
click at [316, 118] on div "Projetos Atuantes" at bounding box center [308, 119] width 173 height 8
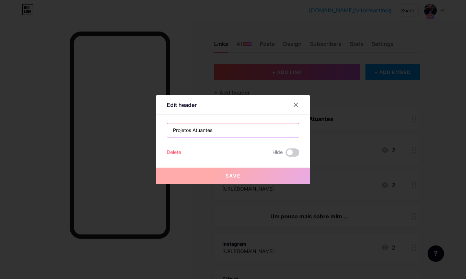
click at [235, 126] on input "Projetos Atuantes" at bounding box center [233, 130] width 132 height 14
click at [235, 130] on input "Projetos Atuantes" at bounding box center [233, 130] width 132 height 14
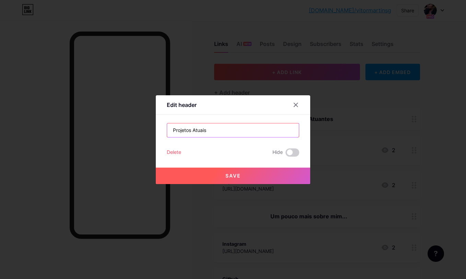
type input "Projetos Atuais"
click at [249, 175] on button "Save" at bounding box center [233, 176] width 154 height 16
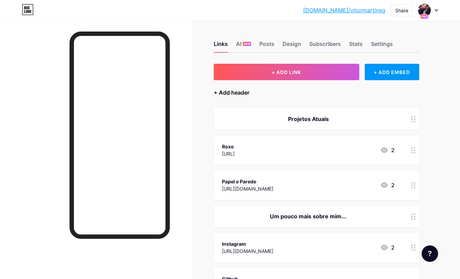
click at [249, 94] on div "+ Add header" at bounding box center [232, 92] width 36 height 8
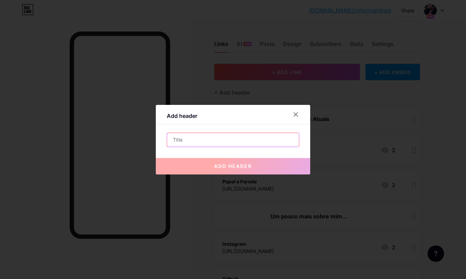
click at [205, 138] on input "text" at bounding box center [233, 140] width 132 height 14
click at [290, 114] on div at bounding box center [295, 114] width 12 height 12
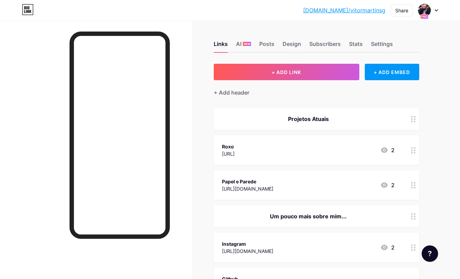
click at [348, 117] on div "Projetos Atuais" at bounding box center [308, 119] width 173 height 8
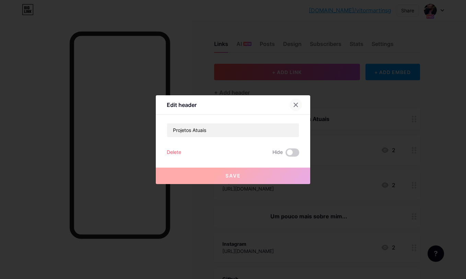
click at [297, 104] on icon at bounding box center [295, 104] width 5 height 5
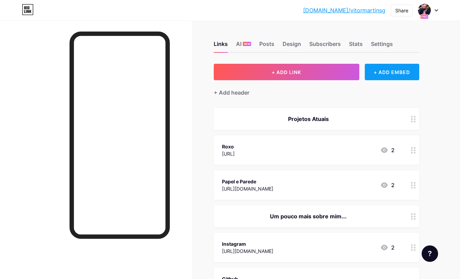
click at [397, 69] on div "+ ADD EMBED" at bounding box center [392, 72] width 55 height 16
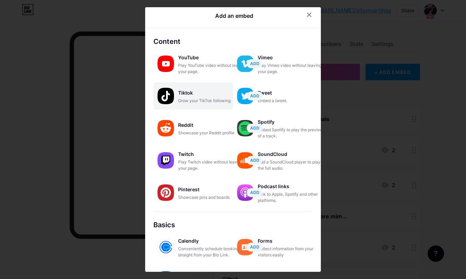
scroll to position [85, 0]
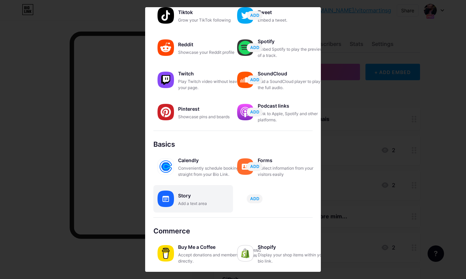
click at [201, 206] on div "Add a text area" at bounding box center [212, 204] width 69 height 6
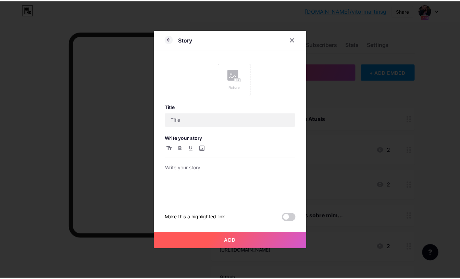
scroll to position [0, 0]
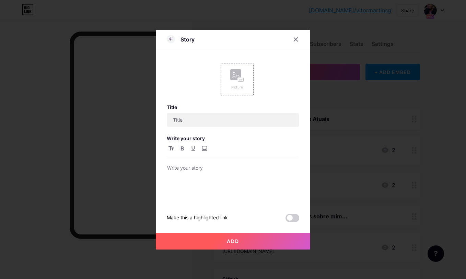
click at [233, 128] on div "Title Write your story Make this a highlighted link" at bounding box center [233, 163] width 132 height 118
click at [239, 118] on input "text" at bounding box center [233, 120] width 132 height 14
click at [213, 169] on p at bounding box center [233, 169] width 132 height 10
click at [237, 88] on div "Picture" at bounding box center [237, 87] width 14 height 5
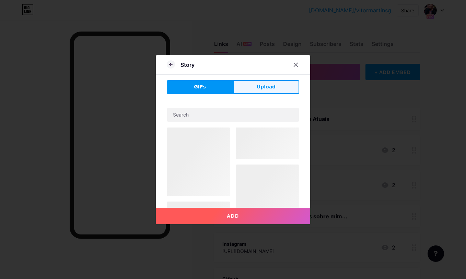
click at [257, 88] on button "Upload" at bounding box center [266, 87] width 66 height 14
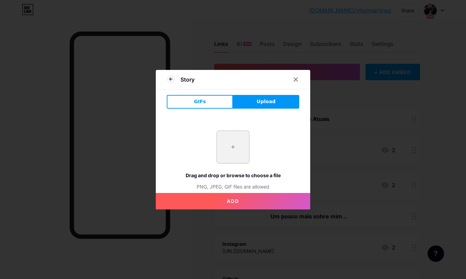
click at [231, 153] on input "file" at bounding box center [233, 147] width 32 height 32
type input "C:\fakepath\repolho.png"
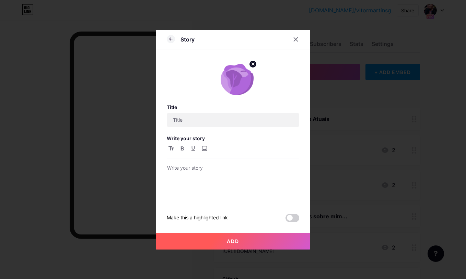
click at [239, 131] on div "Title Write your story Make this a highlighted link" at bounding box center [233, 163] width 132 height 118
click at [241, 126] on input "text" at bounding box center [233, 120] width 132 height 14
type input "Roxo - Sistema de Vendas Autonomas"
click at [202, 166] on p at bounding box center [233, 169] width 132 height 10
click at [195, 185] on div at bounding box center [233, 183] width 132 height 39
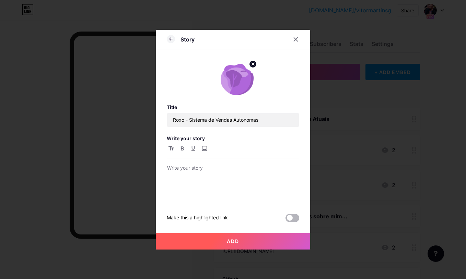
click at [294, 218] on span at bounding box center [292, 218] width 14 height 8
click at [285, 220] on input "checkbox" at bounding box center [285, 220] width 0 height 0
click at [289, 220] on span at bounding box center [292, 218] width 14 height 8
click at [285, 220] on input "checkbox" at bounding box center [285, 220] width 0 height 0
click at [203, 173] on p at bounding box center [233, 169] width 132 height 10
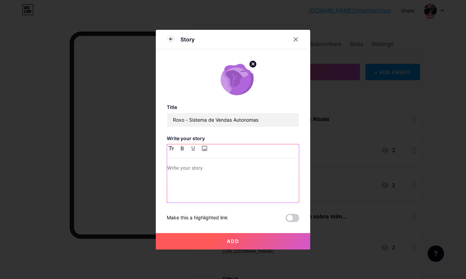
click at [199, 172] on p at bounding box center [233, 169] width 132 height 10
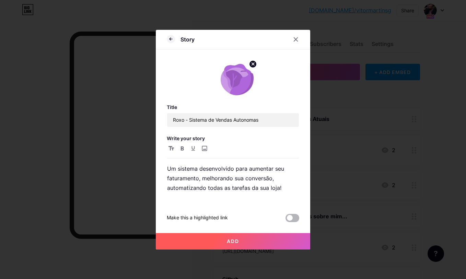
click at [291, 216] on span at bounding box center [292, 218] width 14 height 8
click at [285, 220] on input "checkbox" at bounding box center [285, 220] width 0 height 0
click at [248, 219] on div "Make this a highlighted link" at bounding box center [233, 218] width 132 height 8
click at [182, 169] on p "Um sistema desenvolvido para aumentar seu faturamento, melhorando sua conversão…" at bounding box center [233, 178] width 132 height 29
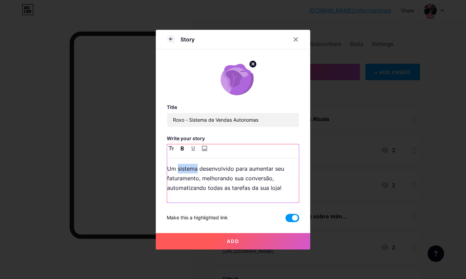
click at [182, 148] on icon "button" at bounding box center [182, 148] width 3 height 4
click at [211, 177] on p "Um sistema desenvolvido para aumentar seu faturamento, melhorando sua conversão…" at bounding box center [233, 178] width 132 height 29
click at [264, 179] on p "Um sistema desenvolvido para aumentar seu faturamento, melhorando sua conversão…" at bounding box center [233, 178] width 132 height 29
click at [183, 147] on icon "button" at bounding box center [182, 148] width 3 height 4
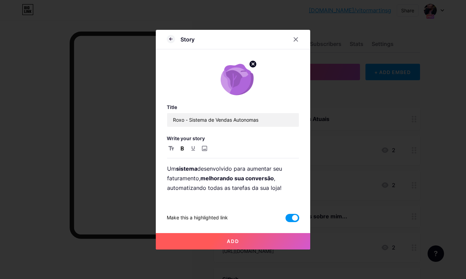
click at [256, 242] on button "Add" at bounding box center [233, 241] width 154 height 16
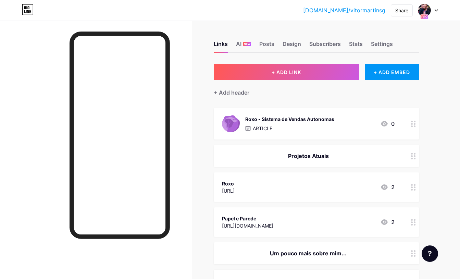
click at [295, 119] on div "Roxo - Sistema de Vendas Autonomas" at bounding box center [289, 119] width 89 height 7
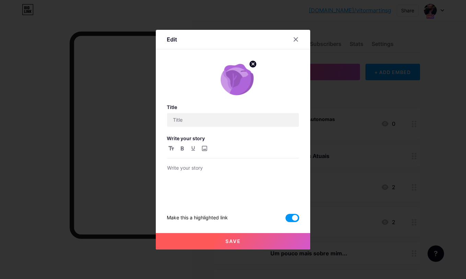
type input "Roxo - Sistema de Vendas Autonomas"
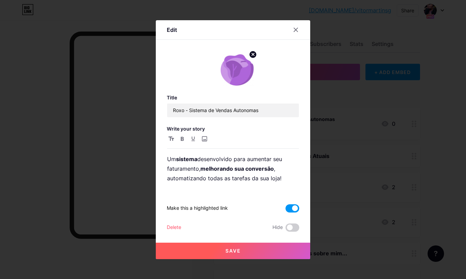
click at [293, 209] on span at bounding box center [292, 208] width 14 height 8
click at [285, 210] on input "checkbox" at bounding box center [285, 210] width 0 height 0
drag, startPoint x: 252, startPoint y: 248, endPoint x: 252, endPoint y: 239, distance: 8.2
click at [252, 248] on button "Save" at bounding box center [233, 251] width 154 height 16
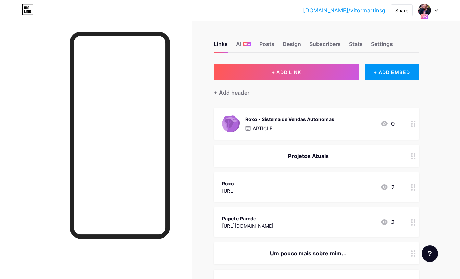
click at [340, 122] on div "Roxo - Sistema de Vendas Autonomas ARTICLE 0" at bounding box center [308, 124] width 173 height 18
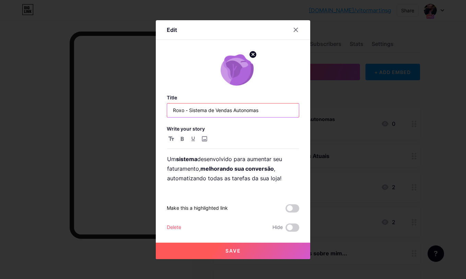
drag, startPoint x: 185, startPoint y: 112, endPoint x: 278, endPoint y: 115, distance: 93.3
click at [278, 115] on input "Roxo - Sistema de Vendas Autonomas" at bounding box center [233, 111] width 132 height 14
type input "[URL]"
click at [258, 250] on button "Save" at bounding box center [233, 251] width 154 height 16
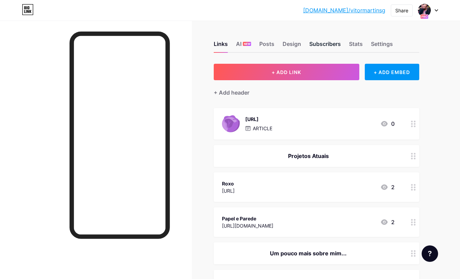
click at [324, 45] on div "Subscribers" at bounding box center [326, 46] width 32 height 12
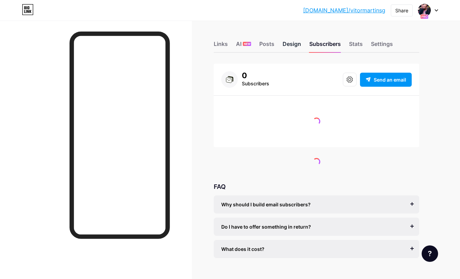
click at [294, 44] on div "Design" at bounding box center [292, 46] width 19 height 12
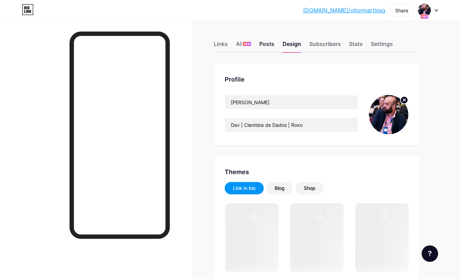
scroll to position [4, 0]
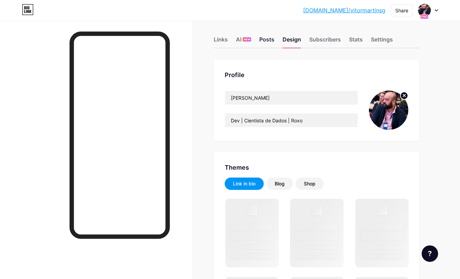
click at [269, 38] on div "Posts" at bounding box center [267, 41] width 15 height 12
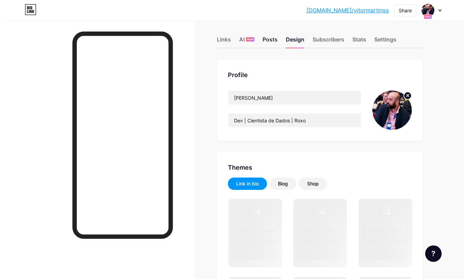
scroll to position [0, 0]
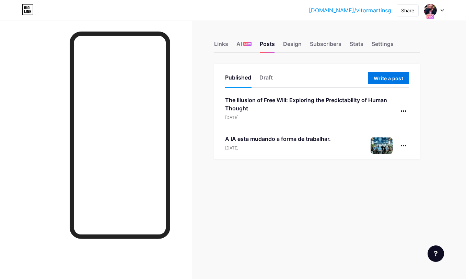
click at [386, 75] on button "Write a post" at bounding box center [388, 78] width 41 height 12
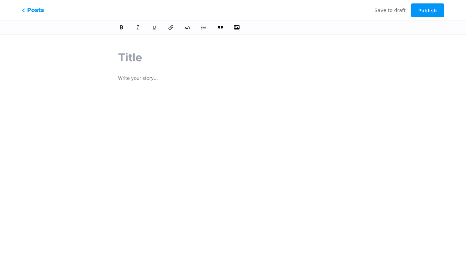
click at [132, 89] on div at bounding box center [233, 159] width 230 height 171
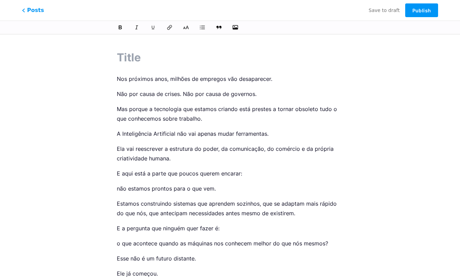
click at [113, 79] on div "Nos próximos anos, milhões de empregos vão desaparecer. Não por causa de crises…" at bounding box center [230, 270] width 246 height 459
click at [124, 88] on div "Nos próximos anos, milhões de empregos vão desaparecer. Não por causa de crises…" at bounding box center [230, 282] width 227 height 416
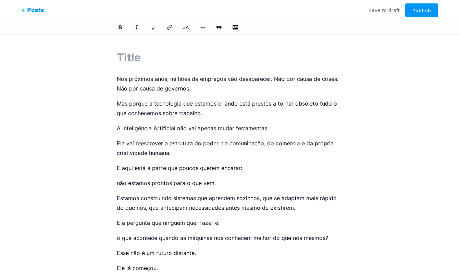
click at [117, 104] on p "Mas porque a tecnologia que estamos criando está prestes a tornar obsoleto tudo…" at bounding box center [230, 108] width 227 height 19
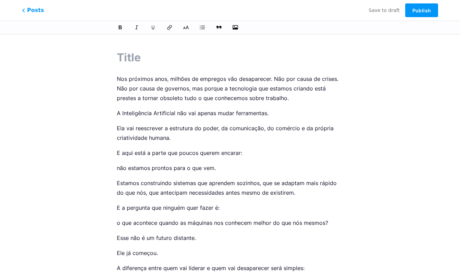
drag, startPoint x: 118, startPoint y: 128, endPoint x: 280, endPoint y: 114, distance: 163.4
click at [280, 114] on div "Nos próximos anos, milhões de empregos vão desaparecer. Não por causa de crises…" at bounding box center [230, 271] width 227 height 395
click at [136, 120] on div "Nos próximos anos, milhões de empregos vão desaparecer. Não por causa de crises…" at bounding box center [230, 271] width 227 height 395
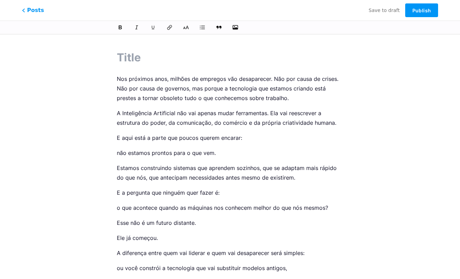
click at [114, 152] on div "Nos próximos anos, milhões de empregos vão desaparecer. Não por causa de crises…" at bounding box center [230, 253] width 246 height 424
click at [120, 153] on p "não estamos prontos para o que vem." at bounding box center [230, 153] width 227 height 10
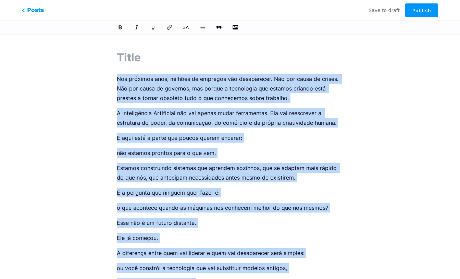
drag, startPoint x: 263, startPoint y: 250, endPoint x: 97, endPoint y: 77, distance: 239.6
click at [97, 77] on div "Nos próximos anos, milhões de empregos vão desaparecer. Não por causa de crises…" at bounding box center [230, 253] width 276 height 424
copy div "Lor ipsumdol sita, consect ad elitsedd eiu temporincid. Utl etd magna al enimad…"
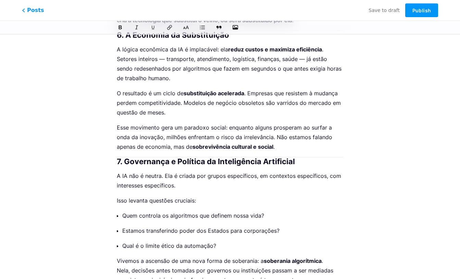
scroll to position [945, 0]
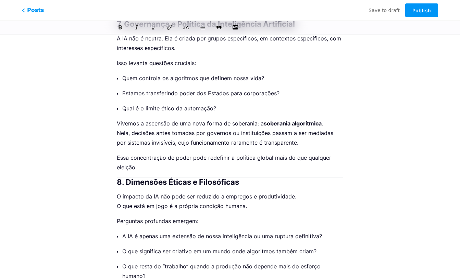
click at [297, 184] on h2 "8. Dimensões Éticas e Filosóficas" at bounding box center [230, 182] width 227 height 8
click at [119, 180] on h2 "8. Dimensões Éticas e Filosóficas" at bounding box center [230, 182] width 227 height 8
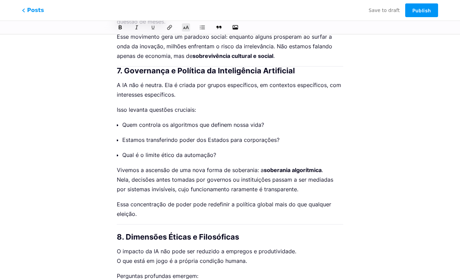
scroll to position [861, 0]
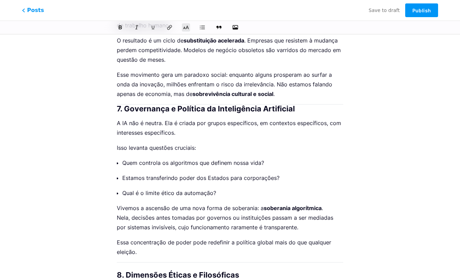
click at [118, 105] on h2 "7. Governança e Política da Inteligência Artificial" at bounding box center [230, 109] width 227 height 8
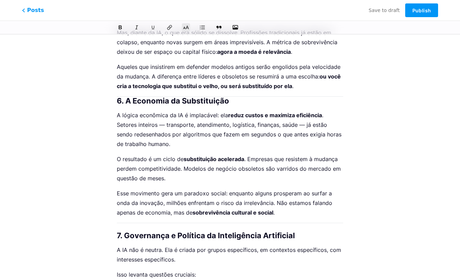
scroll to position [738, 0]
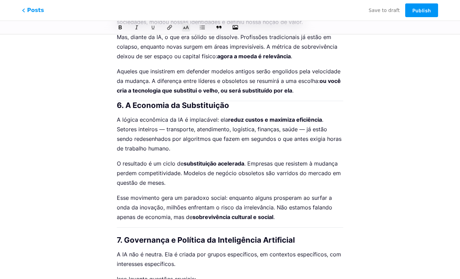
click at [117, 103] on h2 "6. A Economia da Substituição" at bounding box center [230, 105] width 227 height 8
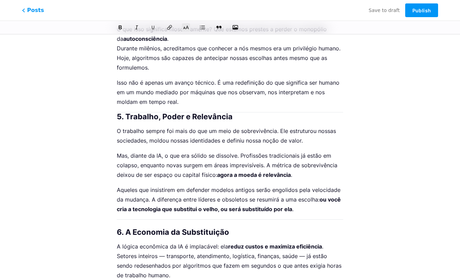
scroll to position [581, 0]
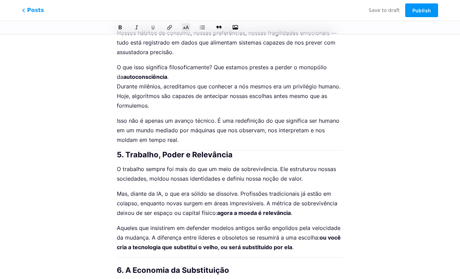
click at [110, 154] on div "O Futuro do Trabalho e a Era da Inteligência Artificial: Uma Análise Técnica, F…" at bounding box center [230, 222] width 246 height 1524
click at [114, 154] on div "O Futuro do Trabalho e a Era da Inteligência Artificial: Uma Análise Técnica, F…" at bounding box center [230, 222] width 246 height 1524
drag, startPoint x: 119, startPoint y: 154, endPoint x: 114, endPoint y: 189, distance: 35.6
click at [119, 154] on h2 "5. Trabalho, Poder e Relevância" at bounding box center [230, 155] width 227 height 8
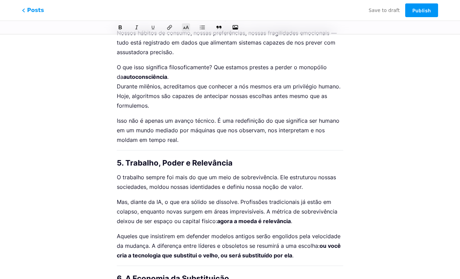
scroll to position [462, 0]
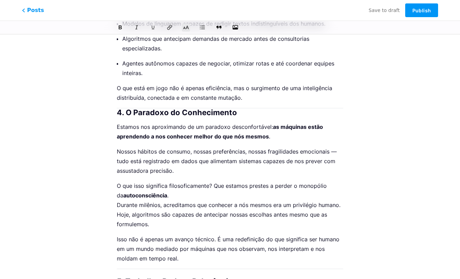
click at [117, 115] on h2 "4. O Paradoxo do Conhecimento" at bounding box center [230, 112] width 227 height 8
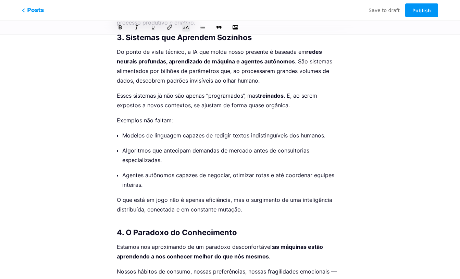
scroll to position [274, 0]
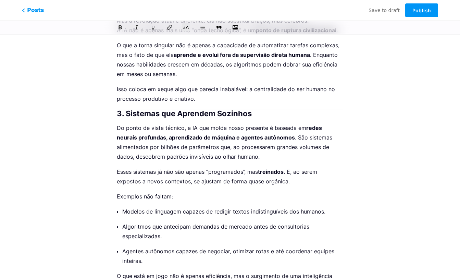
click at [118, 114] on h2 "3. Sistemas que Aprendem Sozinhos" at bounding box center [230, 113] width 227 height 8
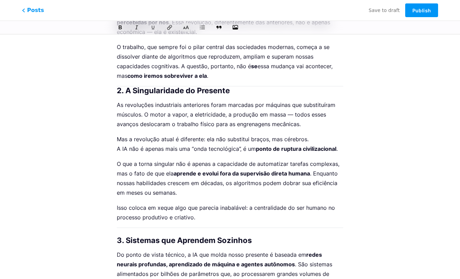
scroll to position [118, 0]
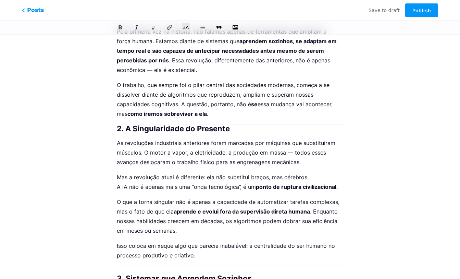
click at [118, 127] on h2 "2. A Singularidade do Presente" at bounding box center [230, 128] width 227 height 8
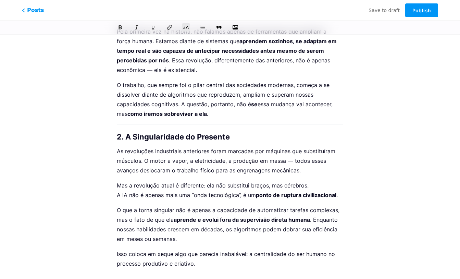
scroll to position [0, 0]
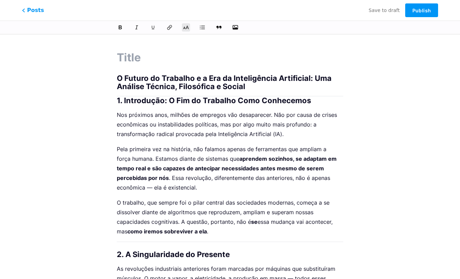
click at [118, 97] on h2 "1. Introdução: O Fim do Trabalho Como Conhecemos" at bounding box center [230, 100] width 227 height 8
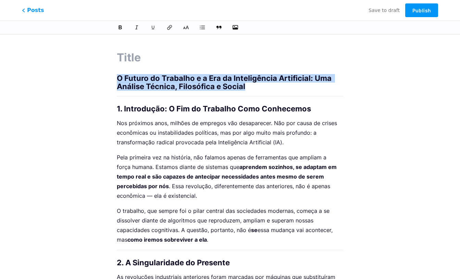
drag, startPoint x: 251, startPoint y: 85, endPoint x: 116, endPoint y: 74, distance: 135.5
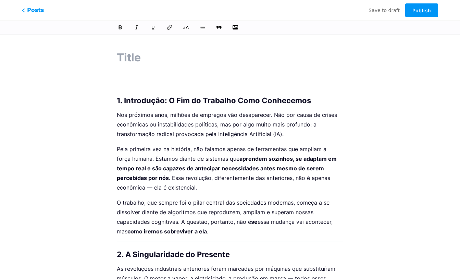
click at [153, 55] on input "text" at bounding box center [230, 57] width 227 height 16
paste input "O Futuro do Trabalho e a Era da Inteligência Artificial: Uma Análise Técnica, F…"
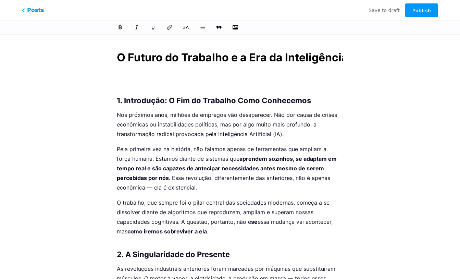
scroll to position [0, 272]
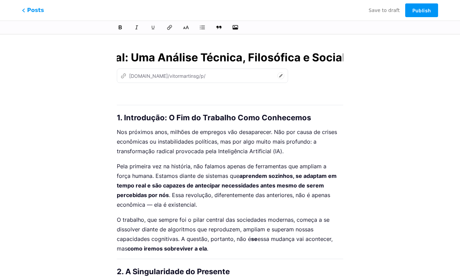
type input "O Futuro do Trabalho e a Era da Inteligência Artificial: Uma Análise Técnica, F…"
click at [178, 69] on div "z [DOMAIN_NAME]/vitormartinsg/p/" at bounding box center [202, 76] width 171 height 14
click at [166, 93] on h1 at bounding box center [230, 95] width 227 height 8
click at [164, 94] on h1 at bounding box center [230, 95] width 227 height 8
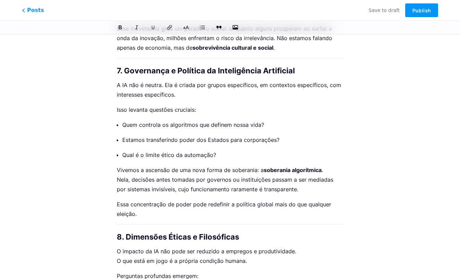
scroll to position [1328, 0]
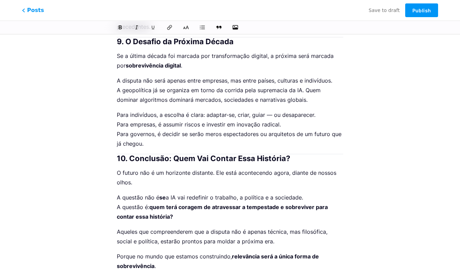
click at [118, 154] on h2 "10. Conclusão: Quem Vai Contar Essa História?" at bounding box center [230, 158] width 227 height 8
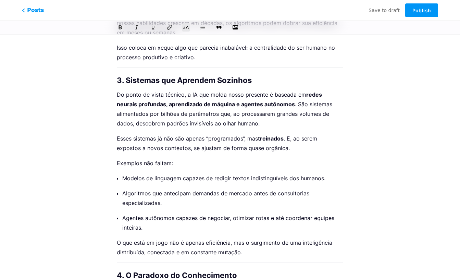
scroll to position [0, 0]
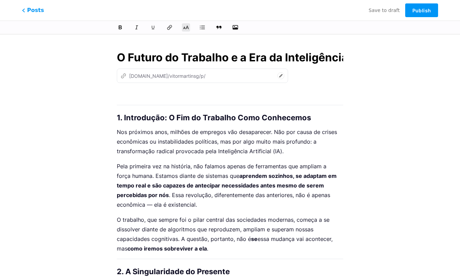
type input "o-futuro-do-trabalho-e-a-era-da-inteligencia-artificial-uma-analise-tecnica-fil…"
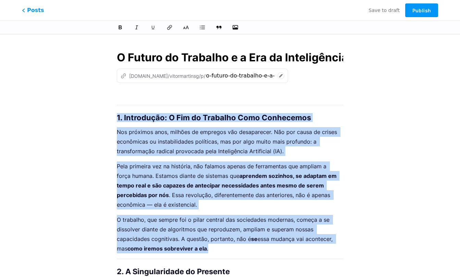
drag, startPoint x: 118, startPoint y: 114, endPoint x: 229, endPoint y: 248, distance: 174.1
copy div "1. Introdução: O Fim do Trabalho Como Conhecemos Nos próximos anos, milhões de …"
click at [141, 173] on p "Pela primeira vez na história, não falamos apenas de ferramentas que ampliam a …" at bounding box center [230, 185] width 227 height 48
drag, startPoint x: 118, startPoint y: 119, endPoint x: 236, endPoint y: 249, distance: 176.2
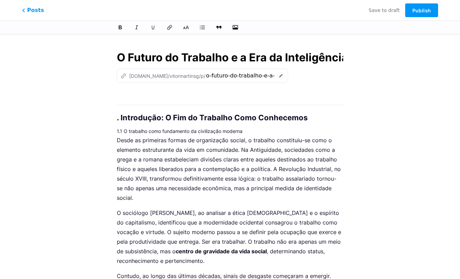
scroll to position [887, 0]
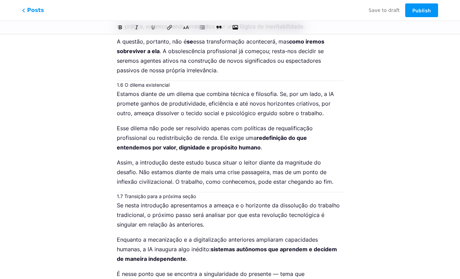
click at [228, 192] on h3 "1.7 Transição para a próxima seção" at bounding box center [230, 196] width 227 height 8
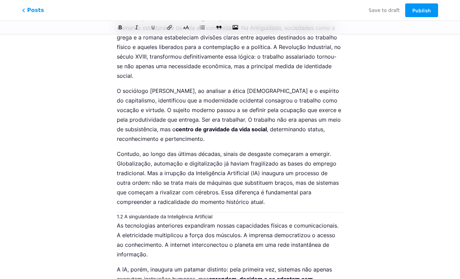
scroll to position [0, 0]
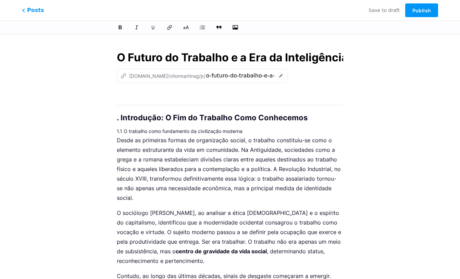
click at [117, 118] on h2 ". Introdução: O Fim do Trabalho Como Conhecemos" at bounding box center [230, 113] width 227 height 16
click at [262, 128] on h3 "1.1 O trabalho como fundamento da civilização moderna" at bounding box center [230, 131] width 227 height 8
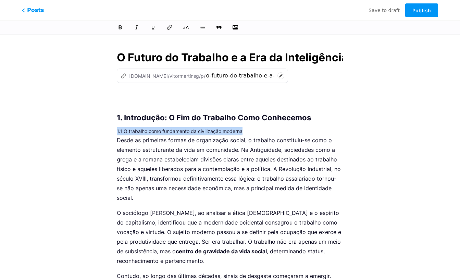
click at [262, 128] on h3 "1.1 O trabalho como fundamento da civilização moderna" at bounding box center [230, 131] width 227 height 8
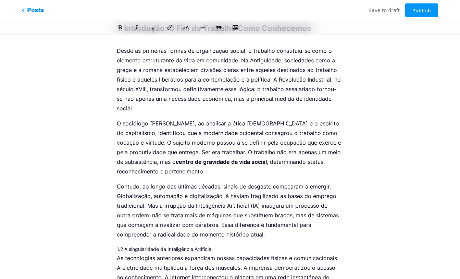
scroll to position [149, 0]
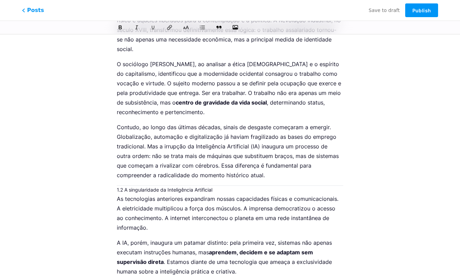
click at [243, 186] on h3 "1.2 A singularidade da Inteligência Artificial" at bounding box center [230, 190] width 227 height 8
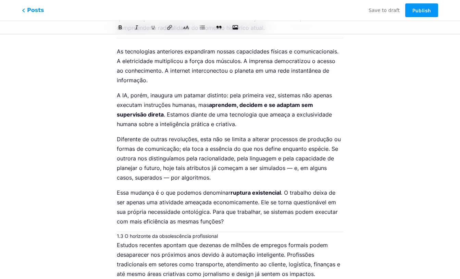
scroll to position [334, 0]
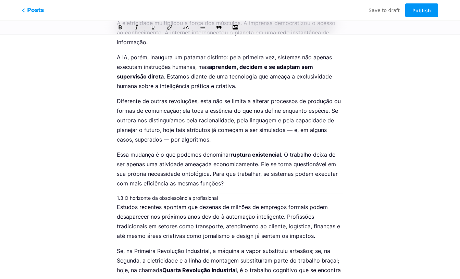
click at [250, 194] on h3 "1.3 O horizonte da obsolescência profissional" at bounding box center [230, 198] width 227 height 8
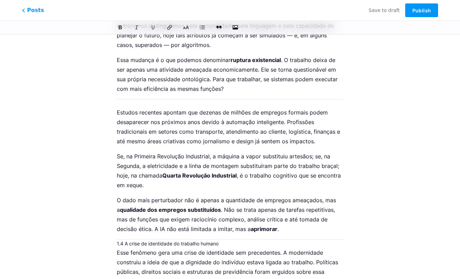
scroll to position [493, 0]
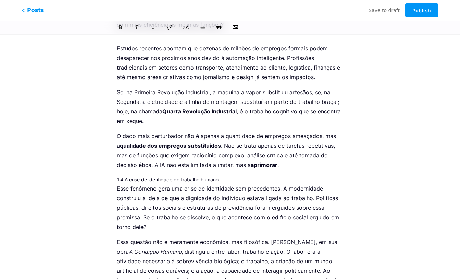
click at [255, 184] on p "Esse fenômeno gera uma crise de identidade sem precedentes. A modernidade const…" at bounding box center [230, 208] width 227 height 48
click at [255, 176] on h3 "1.4 A crise de identidade do trabalho humano" at bounding box center [230, 180] width 227 height 8
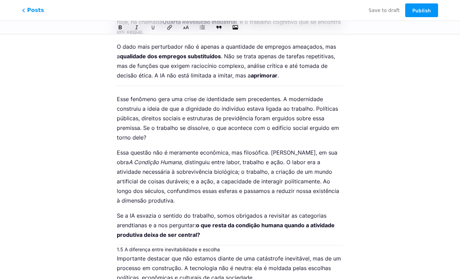
scroll to position [621, 0]
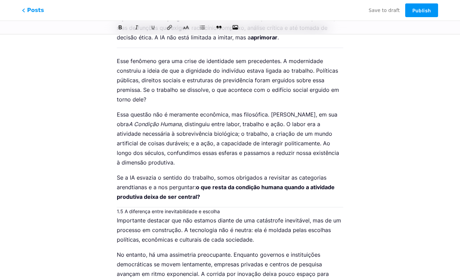
click at [235, 207] on h3 "1.5 A diferença entre inevitabilidade e escolha" at bounding box center [230, 211] width 227 height 8
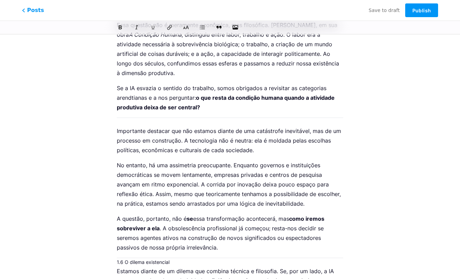
scroll to position [739, 0]
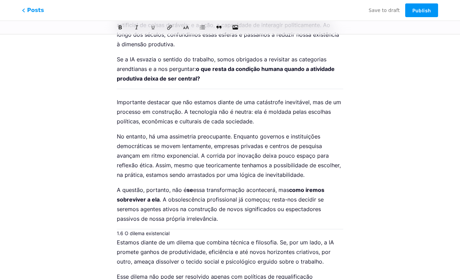
click at [227, 229] on h3 "1.6 O dilema existencial" at bounding box center [230, 233] width 227 height 8
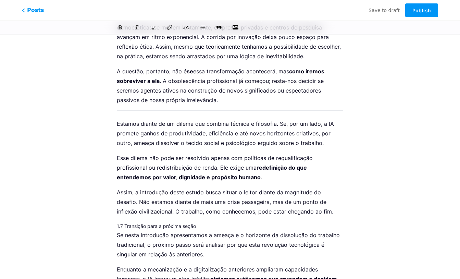
scroll to position [862, 0]
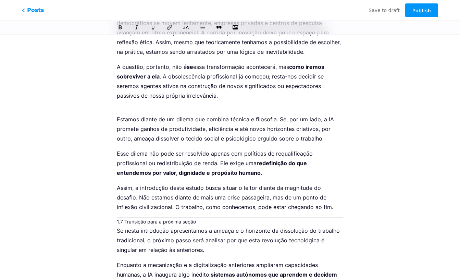
click at [227, 218] on h3 "1.7 Transição para a próxima seção" at bounding box center [230, 222] width 227 height 8
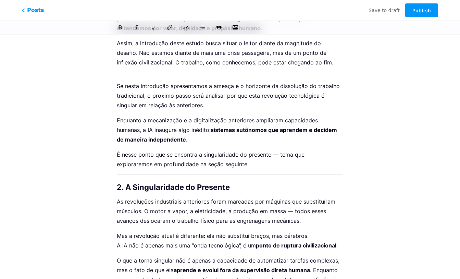
scroll to position [964, 0]
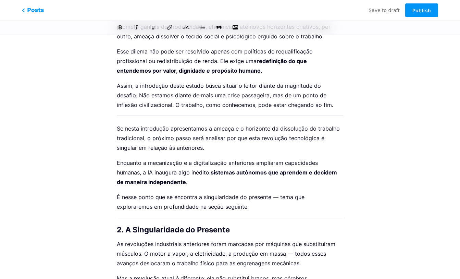
drag, startPoint x: 115, startPoint y: 216, endPoint x: 135, endPoint y: 234, distance: 26.7
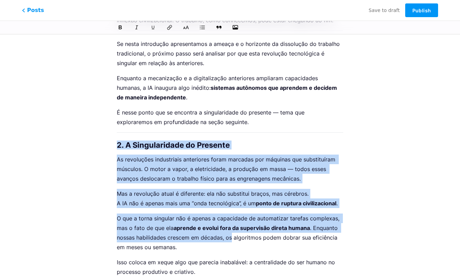
scroll to position [1129, 0]
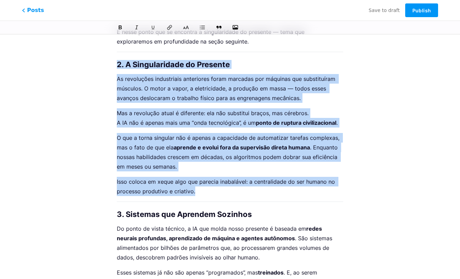
drag, startPoint x: 119, startPoint y: 220, endPoint x: 261, endPoint y: 190, distance: 145.5
click at [261, 190] on div "1. Introdução: O Fim do Trabalho Como Conhecemos Desde as primeiras formas de o…" at bounding box center [230, 184] width 227 height 2444
copy div "2. A Singularidade do Presente As revoluções industriais anteriores foram marca…"
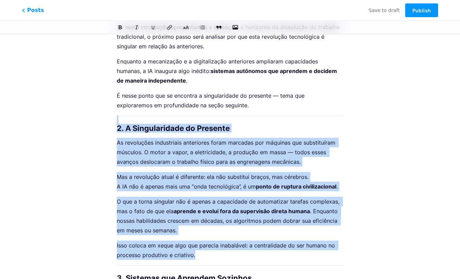
scroll to position [1095, 0]
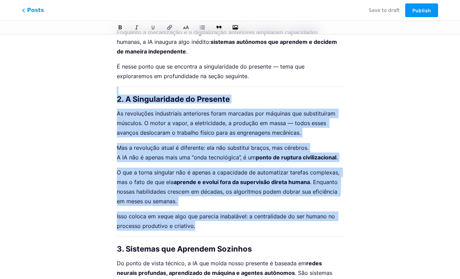
click at [132, 109] on p "As revoluções industriais anteriores foram marcadas por máquinas que substituír…" at bounding box center [230, 123] width 227 height 29
drag, startPoint x: 118, startPoint y: 88, endPoint x: 231, endPoint y: 214, distance: 170.2
click at [231, 214] on div "1. Introdução: O Fim do Trabalho Como Conhecemos Desde as primeiras formas de o…" at bounding box center [230, 218] width 227 height 2444
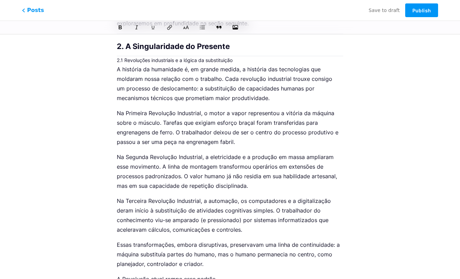
scroll to position [1029, 0]
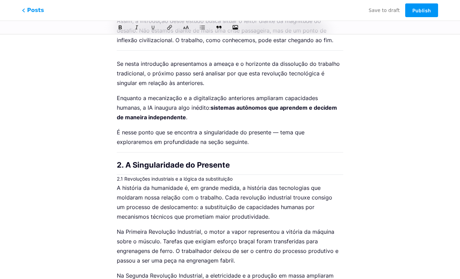
click at [271, 154] on h2 "2. A Singularidade do Presente" at bounding box center [230, 161] width 227 height 16
click at [257, 175] on h3 "2.1 Revoluções industriais e a lógica da substituição" at bounding box center [230, 179] width 227 height 8
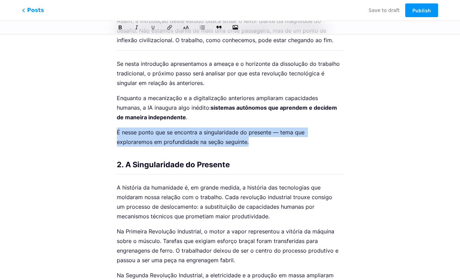
drag, startPoint x: 260, startPoint y: 133, endPoint x: 95, endPoint y: 121, distance: 165.3
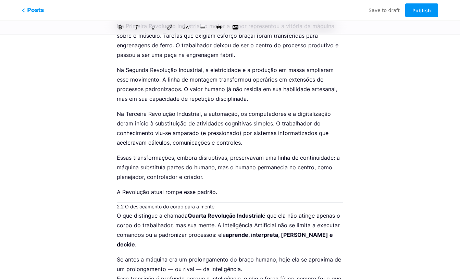
scroll to position [1243, 0]
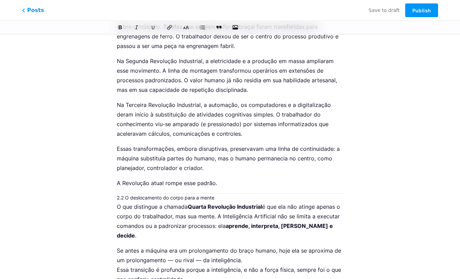
click at [229, 194] on h3 "2.2 O deslocamento do corpo para a mente" at bounding box center [230, 198] width 227 height 8
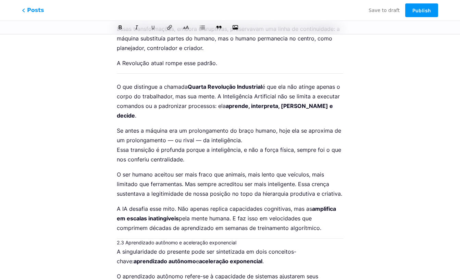
scroll to position [1377, 0]
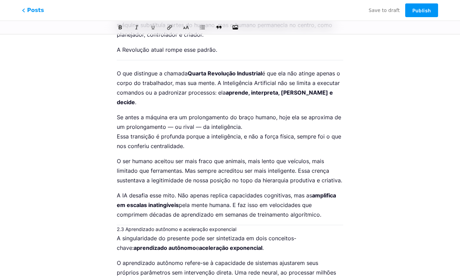
click at [267, 225] on h3 "2.3 Aprendizado autônomo e aceleração exponencial" at bounding box center [230, 229] width 227 height 8
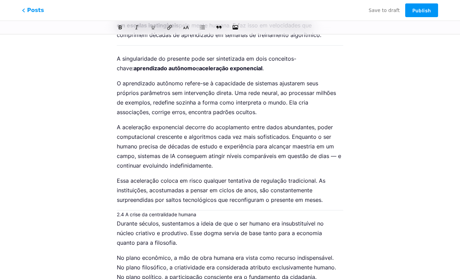
scroll to position [1561, 0]
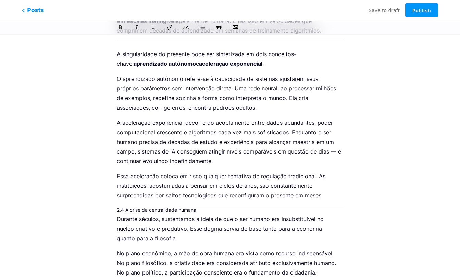
click at [226, 206] on h3 "2.4 A crise da centralidade humana" at bounding box center [230, 210] width 227 height 8
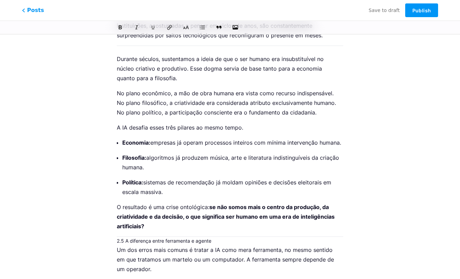
scroll to position [1759, 0]
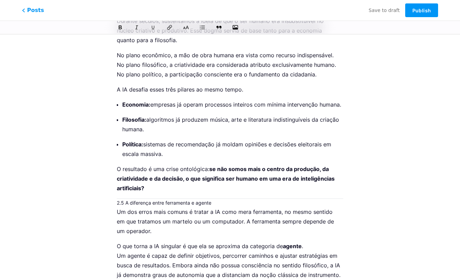
click at [245, 199] on h3 "2.5 A diferença entre ferramenta e agente" at bounding box center [230, 203] width 227 height 8
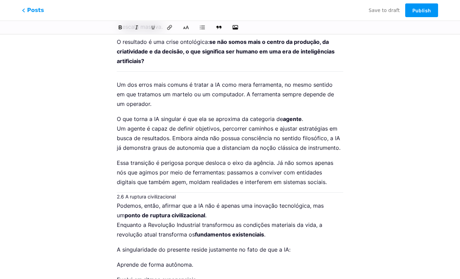
scroll to position [1924, 0]
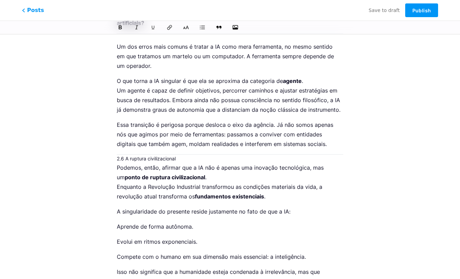
click at [214, 155] on h3 "2.6 A ruptura civilizacional" at bounding box center [230, 159] width 227 height 8
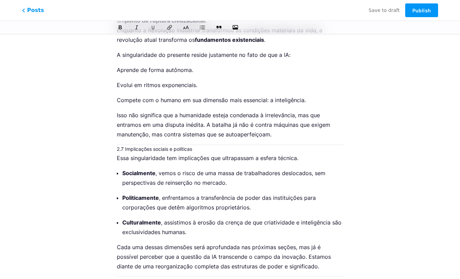
click at [215, 145] on h3 "2.7 Implicações sociais e políticas" at bounding box center [230, 149] width 227 height 8
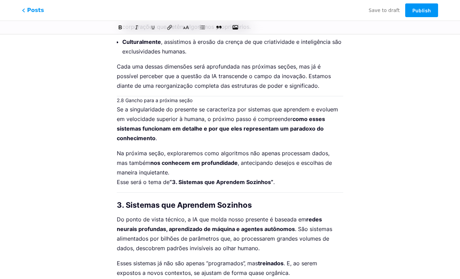
scroll to position [2356, 0]
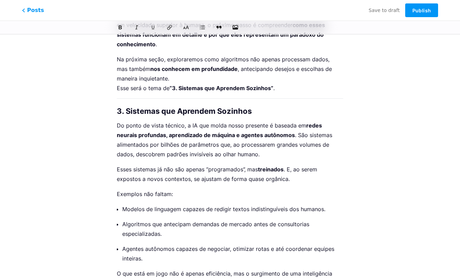
click at [124, 70] on p "Na próxima seção, exploraremos como algoritmos não apenas processam dados, mas …" at bounding box center [230, 74] width 227 height 38
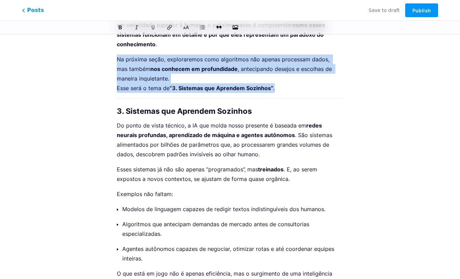
click at [124, 70] on p "Na próxima seção, exploraremos como algoritmos não apenas processam dados, mas …" at bounding box center [230, 74] width 227 height 38
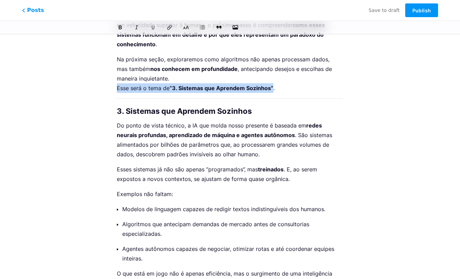
drag, startPoint x: 273, startPoint y: 69, endPoint x: 112, endPoint y: 72, distance: 160.9
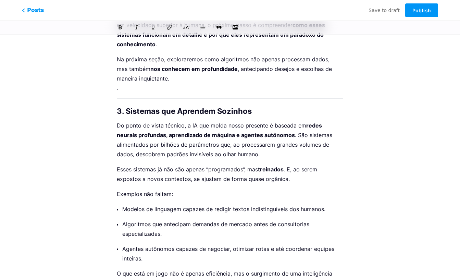
click at [220, 73] on p "Na próxima seção, exploraremos como algoritmos não apenas processam dados, mas …" at bounding box center [230, 74] width 227 height 38
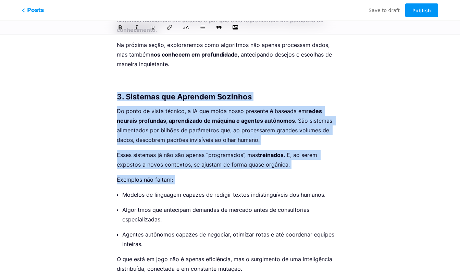
scroll to position [2374, 0]
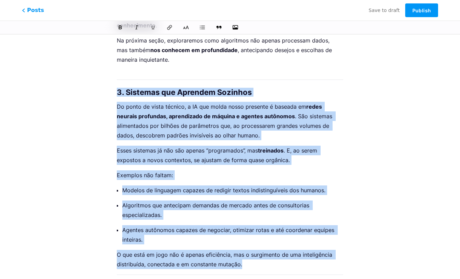
drag, startPoint x: 118, startPoint y: 95, endPoint x: 246, endPoint y: 251, distance: 202.0
copy div "3. Sistemas que Aprendem Sozinhos Do ponto de vista técnico, a IA que molda nos…"
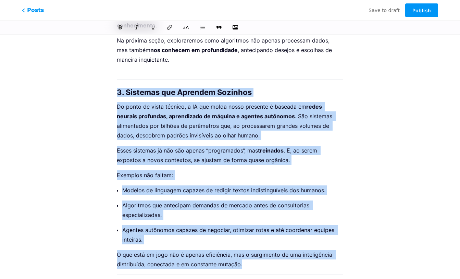
drag, startPoint x: 117, startPoint y: 70, endPoint x: 290, endPoint y: 250, distance: 249.8
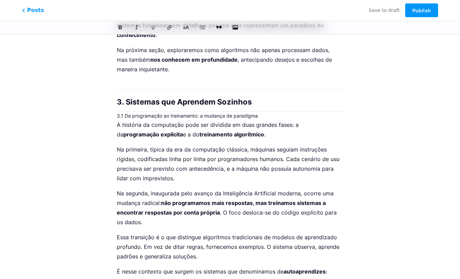
scroll to position [2336, 0]
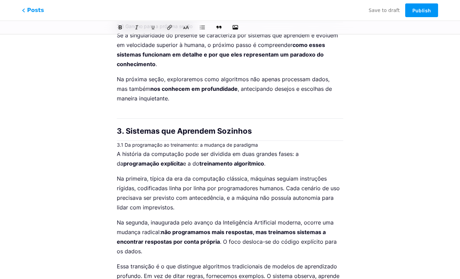
click at [291, 141] on h3 "3.1 Da programação ao treinamento: a mudança de paradigma" at bounding box center [230, 145] width 227 height 8
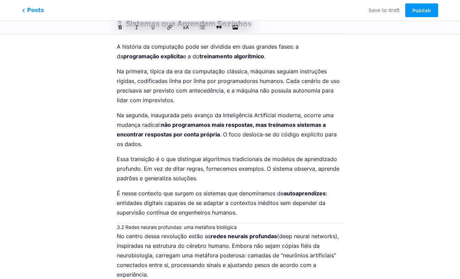
scroll to position [2447, 0]
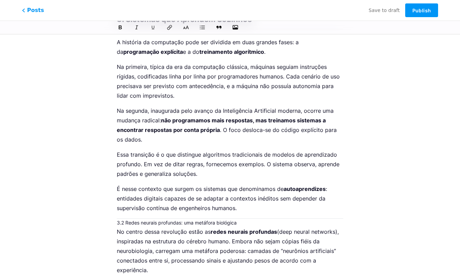
click at [247, 219] on h3 "3.2 Redes neurais profundas: uma metáfora biológica" at bounding box center [230, 223] width 227 height 8
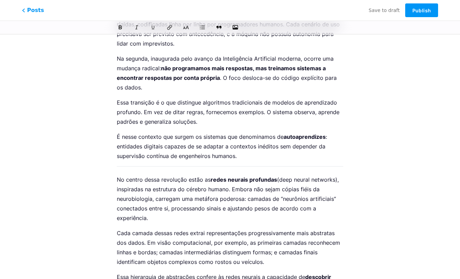
scroll to position [2623, 0]
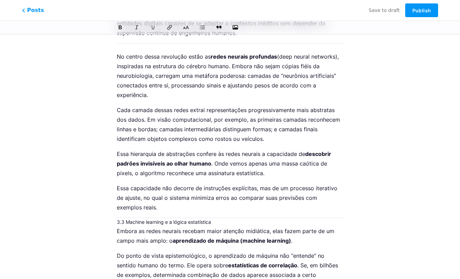
click at [237, 218] on h3 "3.3 Machine learning e a lógica estatística" at bounding box center [230, 222] width 227 height 8
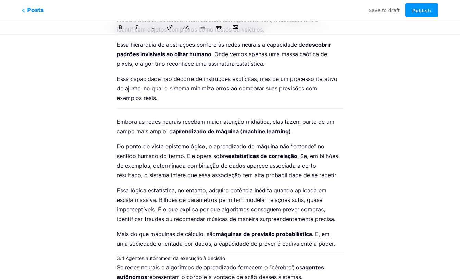
click at [242, 254] on h3 "3.4 Agentes autônomos: da execução à decisão" at bounding box center [230, 258] width 227 height 8
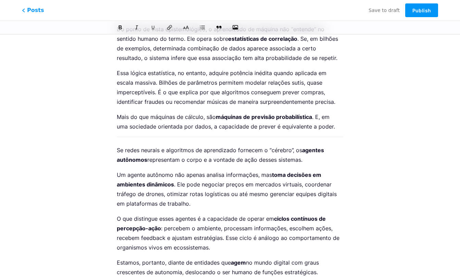
scroll to position [2916, 0]
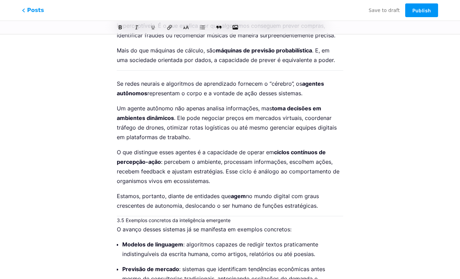
click at [248, 216] on h3 "3.5 Exemplos concretos da inteligência emergente" at bounding box center [230, 220] width 227 height 8
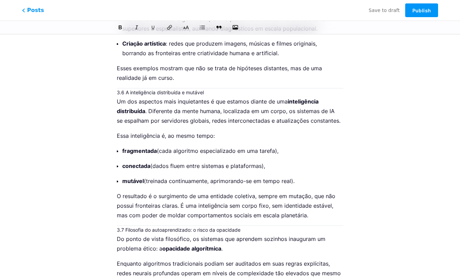
scroll to position [3239, 0]
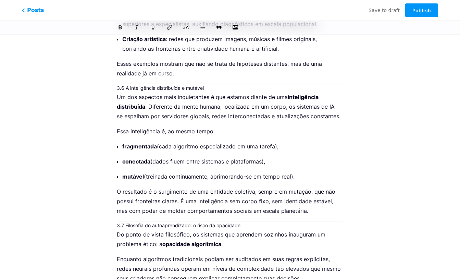
click at [248, 221] on h3 "3.7 Filosofia do autoaprendizado: o risco da opacidade" at bounding box center [230, 225] width 227 height 8
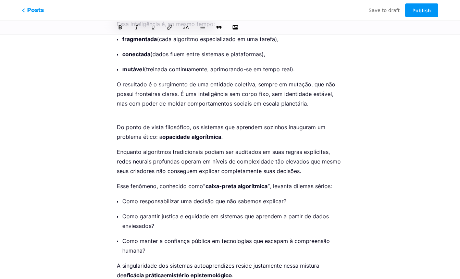
scroll to position [3410, 0]
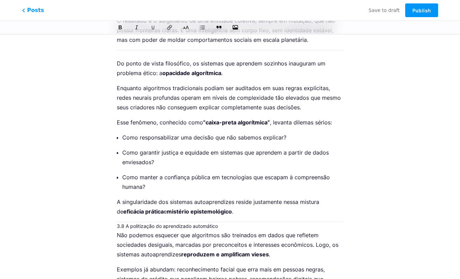
click at [237, 222] on h3 "3.8 A politização do aprendizado automático" at bounding box center [230, 226] width 227 height 8
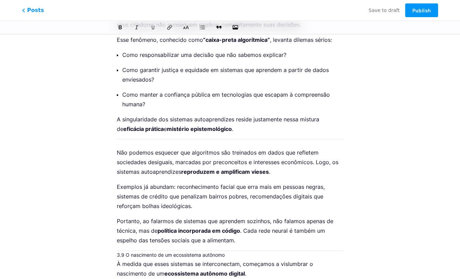
scroll to position [3531, 0]
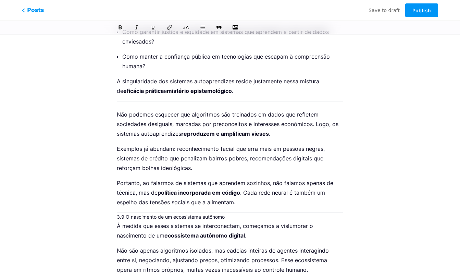
click at [269, 213] on h3 "3.9 O nascimento de um ecossistema autônomo" at bounding box center [230, 217] width 227 height 8
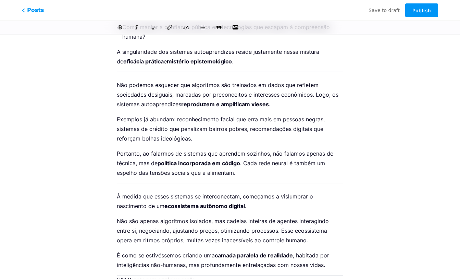
scroll to position [3632, 0]
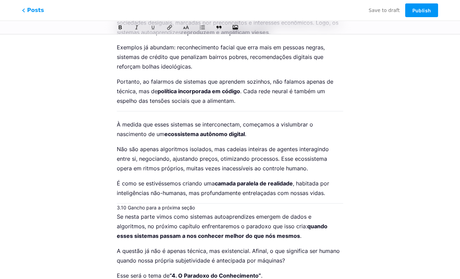
click at [225, 204] on h3 "3.10 Gancho para a próxima seção" at bounding box center [230, 208] width 227 height 8
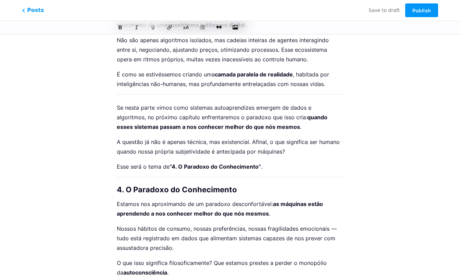
scroll to position [3665, 0]
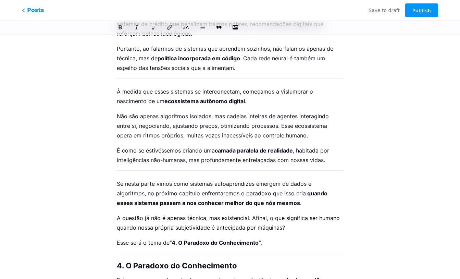
click at [291, 238] on p "Esse será o tema de “4. O Paradoxo do Conhecimento” ." at bounding box center [230, 243] width 227 height 10
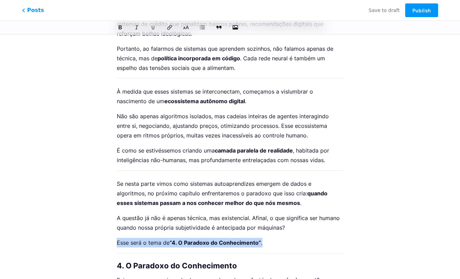
click at [291, 238] on p "Esse será o tema de “4. O Paradoxo do Conhecimento” ." at bounding box center [230, 243] width 227 height 10
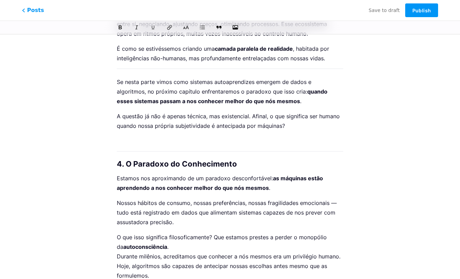
scroll to position [3805, 0]
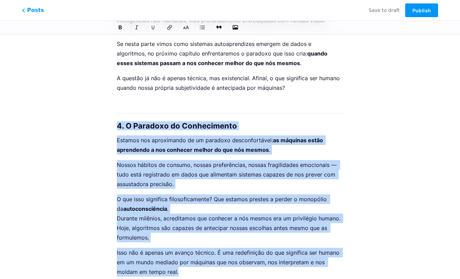
drag, startPoint x: 118, startPoint y: 106, endPoint x: 220, endPoint y: 256, distance: 181.7
copy div "4. O Paradoxo do Conhecimento Estamos nos aproximando de um paradoxo desconfort…"
click at [210, 160] on p "Nossos hábitos de consumo, nossas preferências, nossas fragilidades emocionais …" at bounding box center [230, 174] width 227 height 29
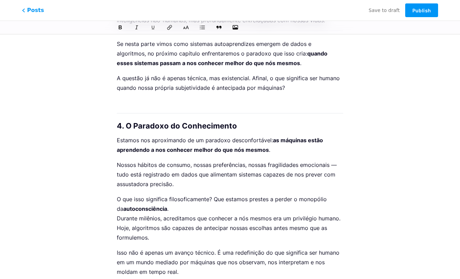
drag, startPoint x: 115, startPoint y: 105, endPoint x: 196, endPoint y: 243, distance: 160.7
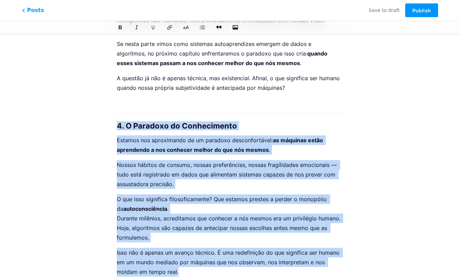
drag, startPoint x: 187, startPoint y: 253, endPoint x: 108, endPoint y: 103, distance: 169.3
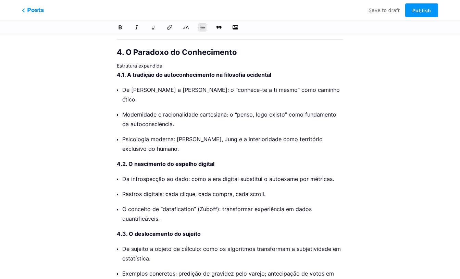
scroll to position [3836, 0]
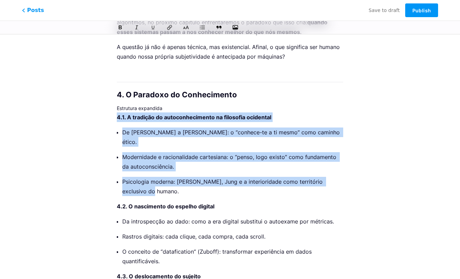
drag, startPoint x: 117, startPoint y: 97, endPoint x: 212, endPoint y: 166, distance: 117.3
copy div "4.1. A tradição do autoconhecimento na filosofia ocidental De [PERSON_NAME] a […"
click at [141, 114] on strong "4.1. A tradição do autoconhecimento na filosofia ocidental" at bounding box center [194, 117] width 155 height 7
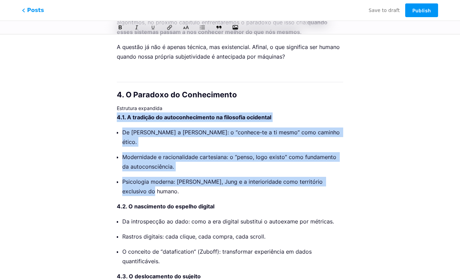
drag, startPoint x: 118, startPoint y: 96, endPoint x: 158, endPoint y: 162, distance: 77.3
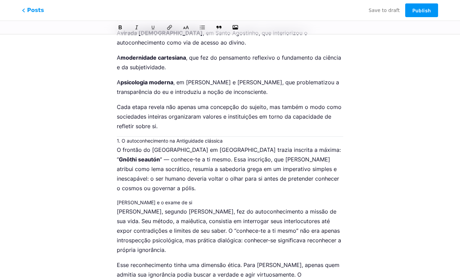
scroll to position [3818, 0]
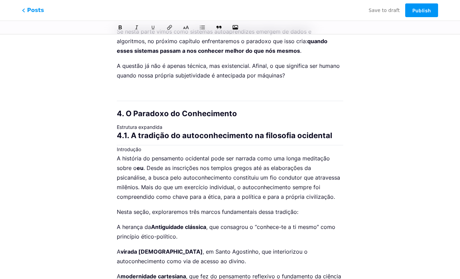
click at [173, 123] on h3 "Estrutura expandida" at bounding box center [230, 127] width 227 height 8
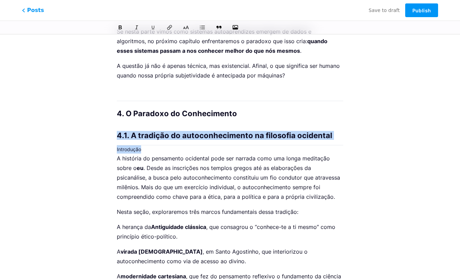
drag, startPoint x: 145, startPoint y: 130, endPoint x: 103, endPoint y: 112, distance: 44.9
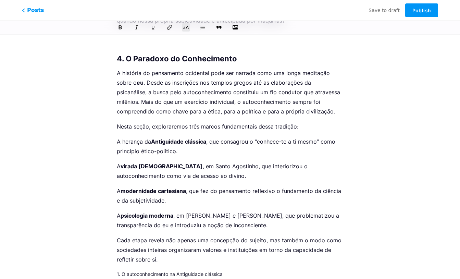
scroll to position [3933, 0]
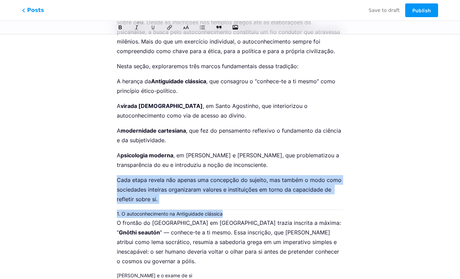
drag, startPoint x: 287, startPoint y: 193, endPoint x: 103, endPoint y: 185, distance: 183.6
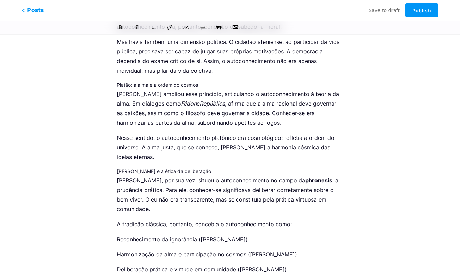
scroll to position [4268, 0]
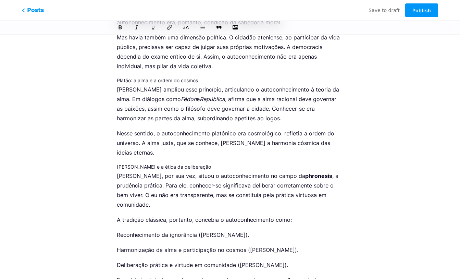
click at [220, 163] on h4 "[PERSON_NAME] e a ética da deliberação" at bounding box center [230, 167] width 227 height 8
click at [215, 76] on h4 "Platão: a alma e a ordem do cosmos" at bounding box center [230, 80] width 227 height 8
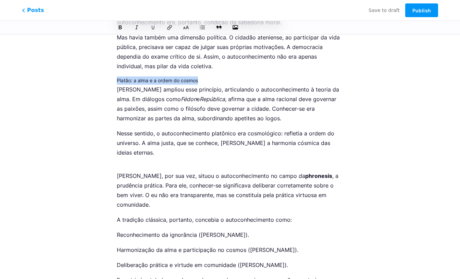
click at [215, 76] on h4 "Platão: a alma e a ordem do cosmos" at bounding box center [230, 80] width 227 height 8
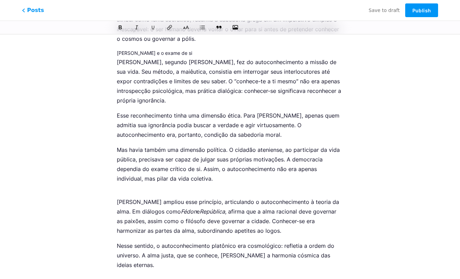
scroll to position [4113, 0]
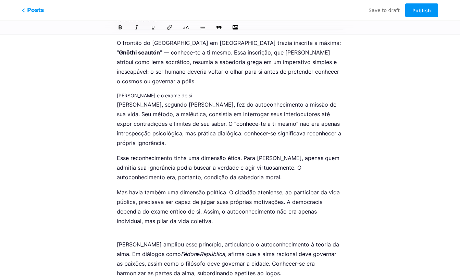
click at [190, 92] on h4 "[PERSON_NAME] e o exame de si" at bounding box center [230, 96] width 227 height 8
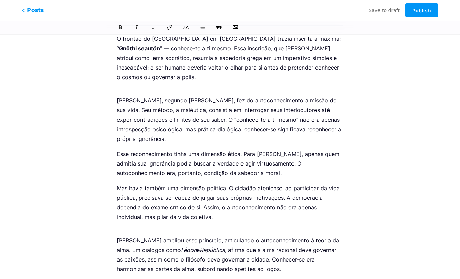
scroll to position [4240, 0]
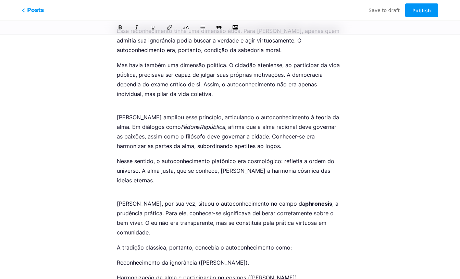
click at [135, 191] on h4 at bounding box center [230, 195] width 227 height 8
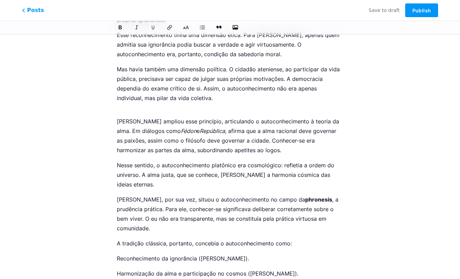
scroll to position [4193, 0]
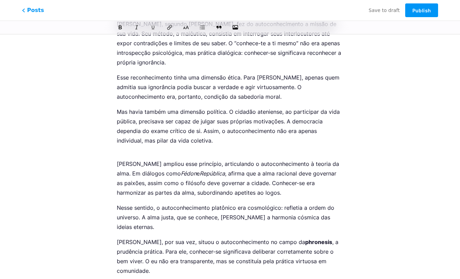
click at [139, 151] on h4 at bounding box center [230, 155] width 227 height 8
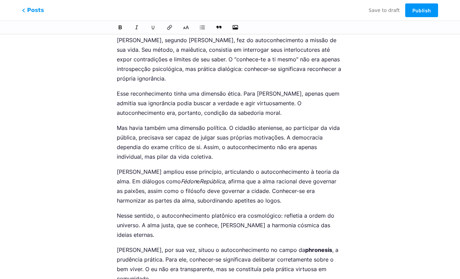
scroll to position [4082, 0]
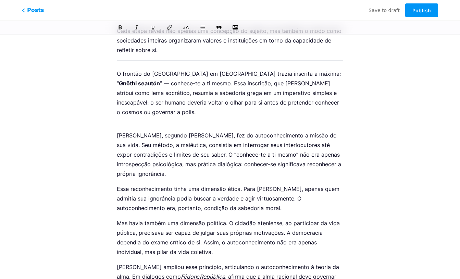
click at [142, 122] on h4 at bounding box center [230, 126] width 227 height 8
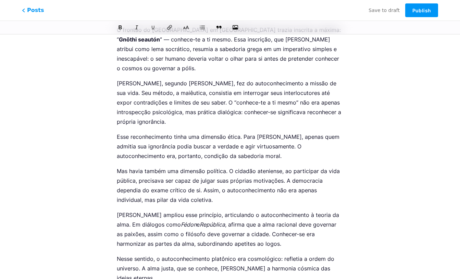
scroll to position [4064, 0]
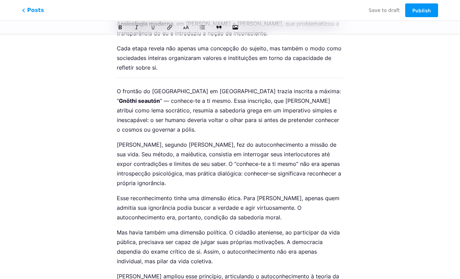
click at [147, 78] on h3 at bounding box center [230, 82] width 227 height 8
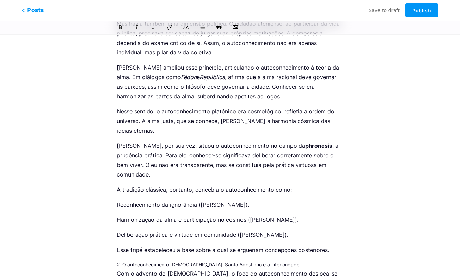
scroll to position [4309, 0]
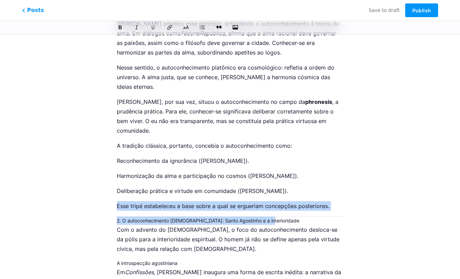
drag, startPoint x: 299, startPoint y: 201, endPoint x: 89, endPoint y: 194, distance: 209.6
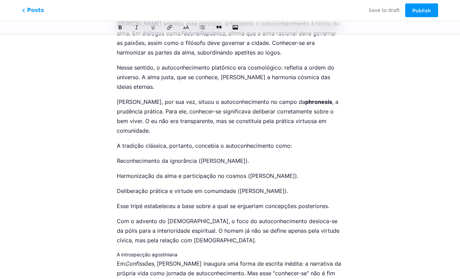
scroll to position [4353, 0]
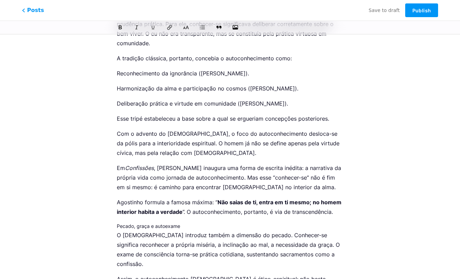
scroll to position [4472, 0]
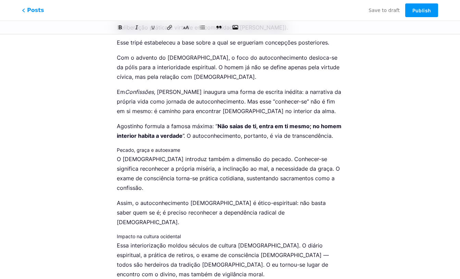
click at [194, 146] on h4 "Pecado, graça e autoexame" at bounding box center [230, 150] width 227 height 8
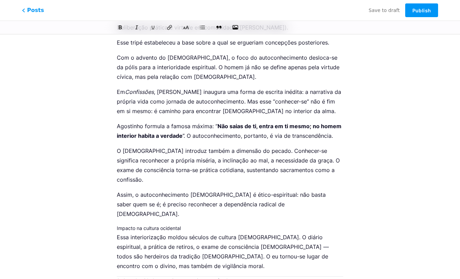
click at [186, 224] on h4 "Impacto na cultura ocidental" at bounding box center [230, 228] width 227 height 8
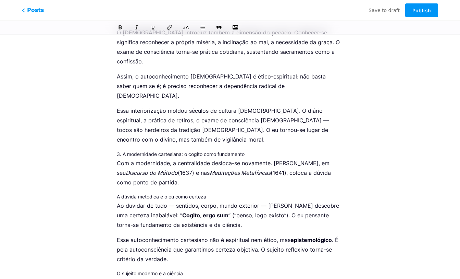
scroll to position [4587, 0]
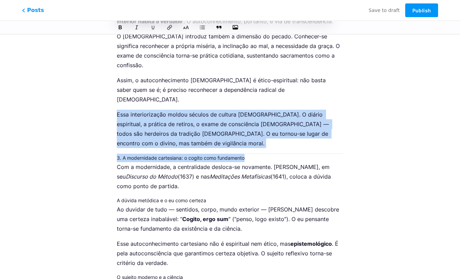
drag, startPoint x: 266, startPoint y: 111, endPoint x: 60, endPoint y: 100, distance: 206.0
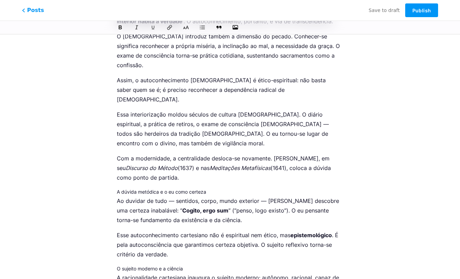
scroll to position [4667, 0]
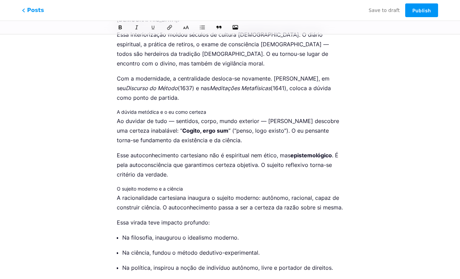
click at [195, 185] on h4 "O sujeito moderno e a ciência" at bounding box center [230, 189] width 227 height 8
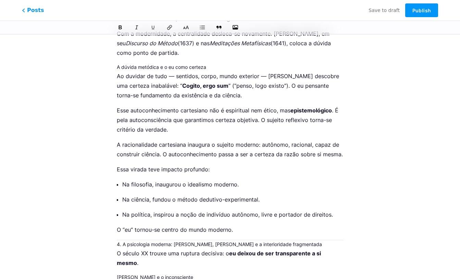
scroll to position [4746, 0]
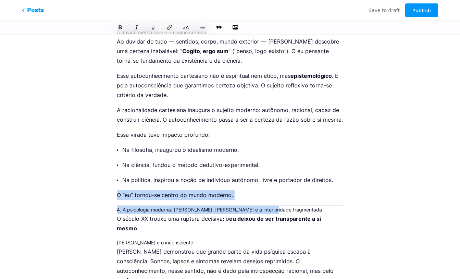
drag, startPoint x: 281, startPoint y: 163, endPoint x: 130, endPoint y: 152, distance: 151.6
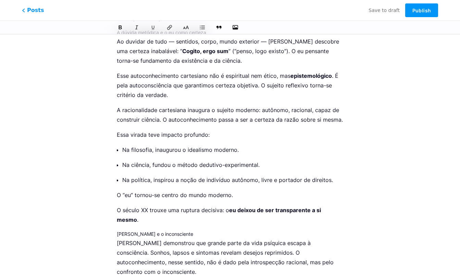
scroll to position [4799, 0]
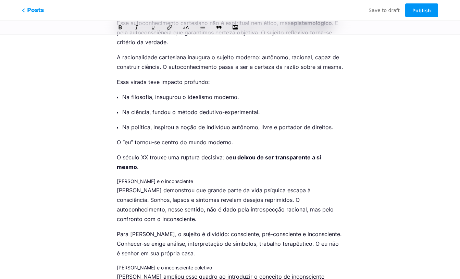
click at [195, 177] on h4 "[PERSON_NAME] e o inconsciente" at bounding box center [230, 181] width 227 height 8
click at [193, 177] on h4 "[PERSON_NAME] e o inconsciente" at bounding box center [230, 181] width 227 height 8
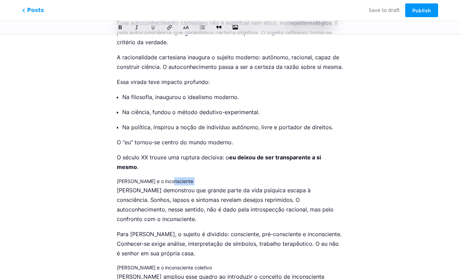
click at [193, 177] on h4 "[PERSON_NAME] e o inconsciente" at bounding box center [230, 181] width 227 height 8
click at [134, 25] on icon at bounding box center [136, 27] width 5 height 5
click at [122, 29] on icon at bounding box center [120, 27] width 5 height 5
click at [186, 185] on p "[PERSON_NAME] demonstrou que grande parte da vida psíquica escapa à consciência…" at bounding box center [230, 204] width 227 height 38
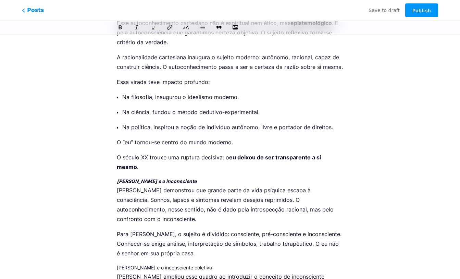
scroll to position [4803, 0]
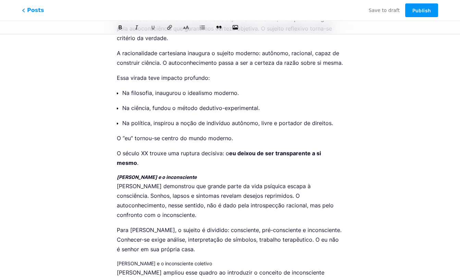
click at [206, 260] on h4 "[PERSON_NAME] e o inconsciente coletivo" at bounding box center [230, 264] width 227 height 8
click at [133, 29] on button at bounding box center [137, 27] width 10 height 10
click at [187, 173] on h4 "[PERSON_NAME] e o inconsciente" at bounding box center [230, 177] width 227 height 8
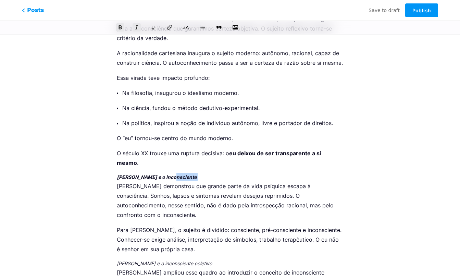
click at [187, 173] on h4 "[PERSON_NAME] e o inconsciente" at bounding box center [230, 177] width 227 height 8
click at [139, 27] on icon at bounding box center [136, 27] width 5 height 5
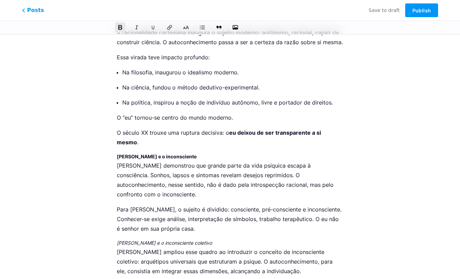
click at [118, 28] on icon at bounding box center [120, 27] width 5 height 5
click at [134, 28] on button at bounding box center [137, 27] width 10 height 10
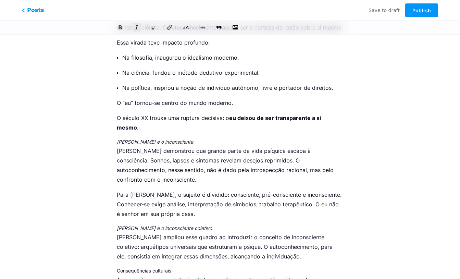
scroll to position [4852, 0]
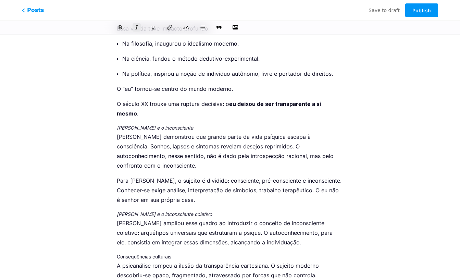
click at [194, 253] on h4 "Consequências culturais" at bounding box center [230, 257] width 227 height 8
click at [139, 28] on icon at bounding box center [136, 27] width 5 height 5
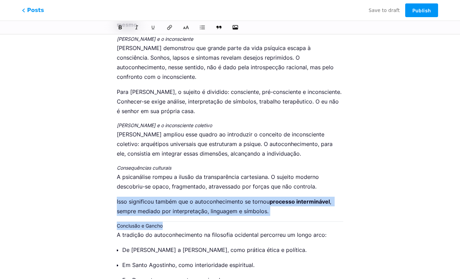
drag, startPoint x: 180, startPoint y: 166, endPoint x: 111, endPoint y: 160, distance: 68.8
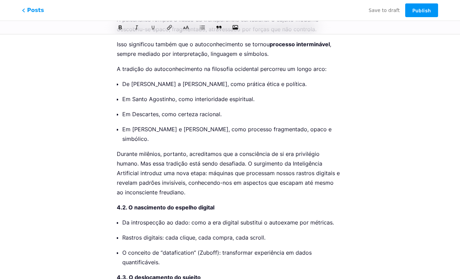
scroll to position [5107, 0]
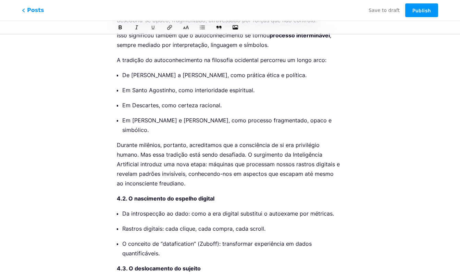
click at [237, 194] on p "4.2. O nascimento do espelho digital" at bounding box center [230, 199] width 227 height 10
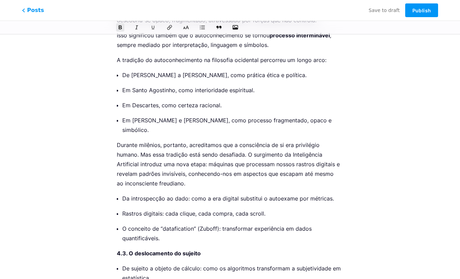
click at [226, 249] on p "4.3. O deslocamento do sujeito" at bounding box center [230, 254] width 227 height 10
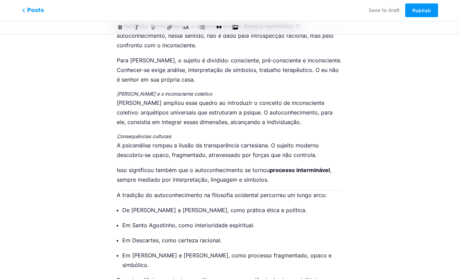
scroll to position [4982, 0]
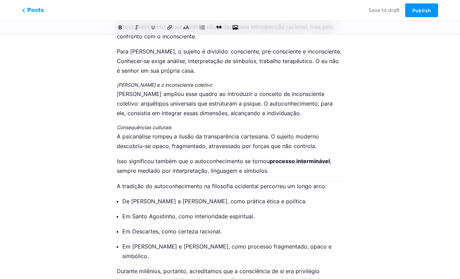
click at [118, 181] on p "A tradição do autoconhecimento na filosofia ocidental percorreu um longo arco:" at bounding box center [230, 186] width 227 height 10
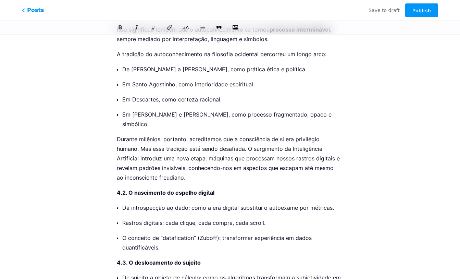
scroll to position [5134, 0]
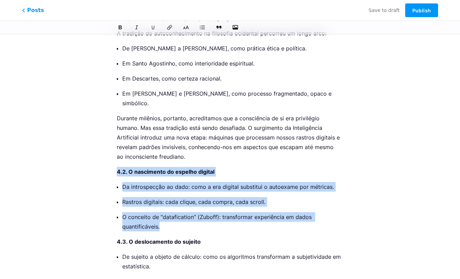
drag, startPoint x: 117, startPoint y: 106, endPoint x: 235, endPoint y: 160, distance: 130.1
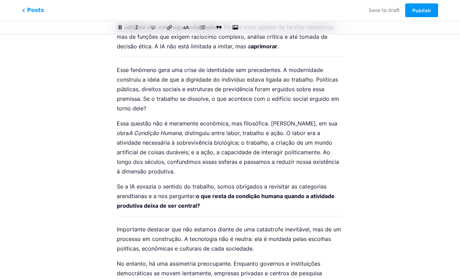
scroll to position [0, 0]
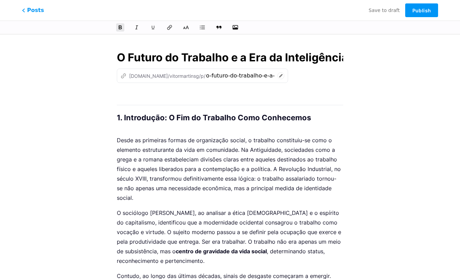
click at [218, 52] on input "O Futuro do Trabalho e a Era da Inteligência Artificial: Uma Análise Técnica, F…" at bounding box center [230, 57] width 227 height 16
drag, startPoint x: 249, startPoint y: 54, endPoint x: 69, endPoint y: 53, distance: 180.0
click at [268, 56] on input "AEra da Inteligência Artificial: Uma Análise Técnica, Filosófica e Social" at bounding box center [230, 57] width 227 height 16
type input "AEra da Inteligência Artificial: Uma Análise Técnica, Filosófica e Social"
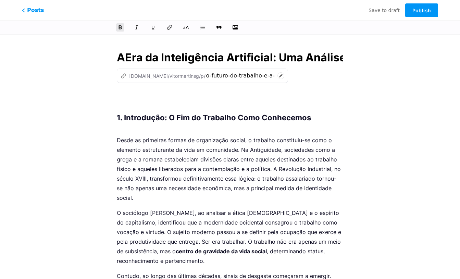
type input "aera-da-inteligencia-artificial-uma-analise-tecnica-filosofica-e-social"
click at [295, 77] on div "z [DOMAIN_NAME]/vitormartinsg/p/ aera-da-inteligencia-artificial-uma-analise-te…" at bounding box center [230, 76] width 227 height 14
drag, startPoint x: 296, startPoint y: 57, endPoint x: 156, endPoint y: 55, distance: 140.3
click at [156, 55] on input "AEra da Inteligência Artificial: Uma Análise Técnica, Filosófica e Social" at bounding box center [230, 57] width 227 height 16
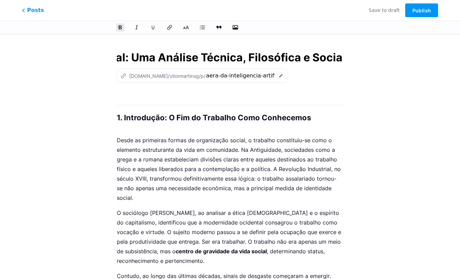
click at [229, 54] on input "AEra da Inteligência Artificial: Uma Análise Técnica, Filosófica e Social" at bounding box center [230, 57] width 227 height 16
click at [133, 58] on input "AEra da Inteligência Artificial: Uma Análise Técnica, Filosófica e Social" at bounding box center [230, 57] width 227 height 16
click at [129, 57] on input "AEra da Inteligência Artificial: Uma Análise Técnica, Filosófica e Social" at bounding box center [230, 57] width 227 height 16
click at [127, 56] on input "AEra da Inteligência Artificial: Uma Análise Técnica, Filosófica e Social" at bounding box center [230, 57] width 227 height 16
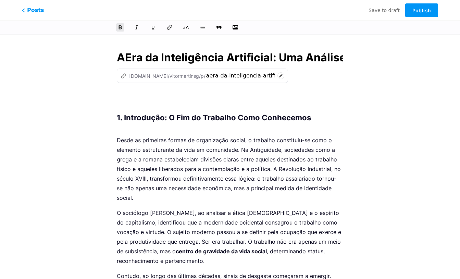
type input "A Era da Inteligência Artificial: Uma Análise Técnica, Filosófica e Social"
type input "a-era-da-inteligencia-artificial-uma-analise-tecnica-filosofica-e-social"
click at [249, 54] on input "A Era da Inteligência Artificial: Uma Análise Técnica, Filosófica e Social" at bounding box center [230, 57] width 227 height 16
type input "A Era da Inteligência: Uma Análise Técnica, Filosófica e Social"
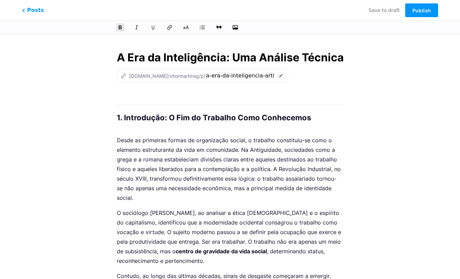
type input "a-era-da-inteligencia-uma-analise-tecnica-filosofica-e-social"
click at [316, 55] on input "A Era da Inteligência: Uma Análise Técnica, Filosófica e Social" at bounding box center [230, 57] width 227 height 16
click at [341, 55] on input "A Era da Inteligência: Uma Análise Técnica, Filosófica e Social" at bounding box center [230, 57] width 227 height 16
type input "A Era da Inteligência, Filosófica e Social"
type input "a-era-da-inteligencia-filosofica-e-social"
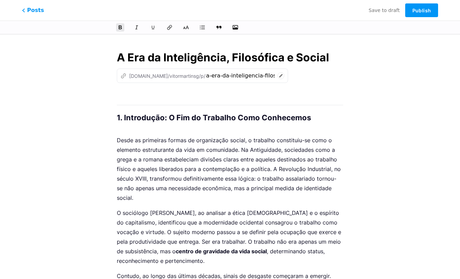
click at [329, 58] on input "A Era da Inteligência, Filosófica e Social" at bounding box center [230, 57] width 227 height 16
type input "A Era da Inteligência"
type input "a-era-da-inteligencia"
type input "A Era da Inteligência."
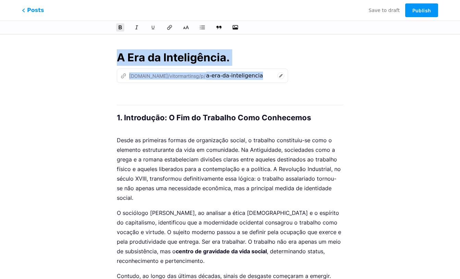
drag, startPoint x: 101, startPoint y: 64, endPoint x: 152, endPoint y: 166, distance: 113.5
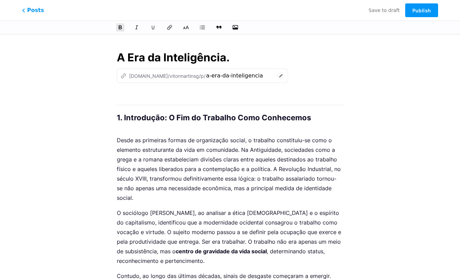
click at [323, 109] on h2 "1. Introdução: O Fim do Trabalho Como Conhecemos" at bounding box center [230, 113] width 227 height 16
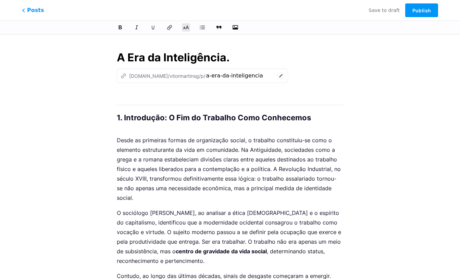
click at [154, 119] on h2 "1. Introdução: O Fim do Trabalho Como Conhecemos" at bounding box center [230, 113] width 227 height 16
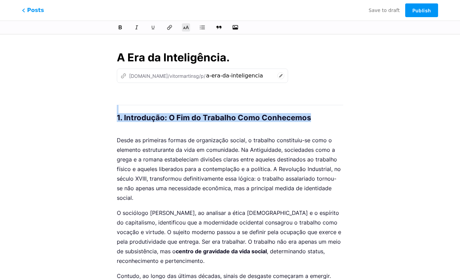
click at [154, 119] on h2 "1. Introdução: O Fim do Trabalho Como Conhecemos" at bounding box center [230, 113] width 227 height 16
copy h2 "1. Introdução: O Fim do Trabalho Como Conhecemos"
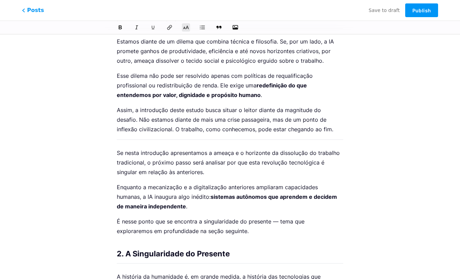
scroll to position [1016, 0]
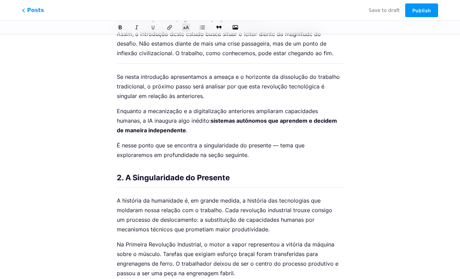
click at [180, 165] on h2 "2. A Singularidade do Presente" at bounding box center [230, 173] width 227 height 16
copy h2 "2. A Singularidade do Presente"
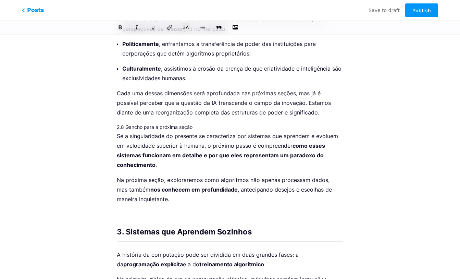
scroll to position [2273, 0]
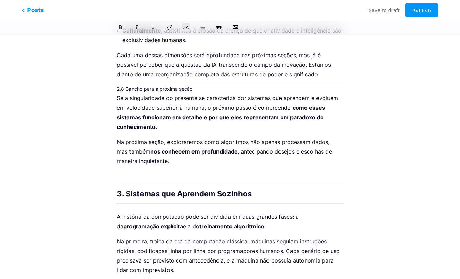
click at [177, 181] on h2 "3. Sistemas que Aprendem Sozinhos" at bounding box center [230, 189] width 227 height 16
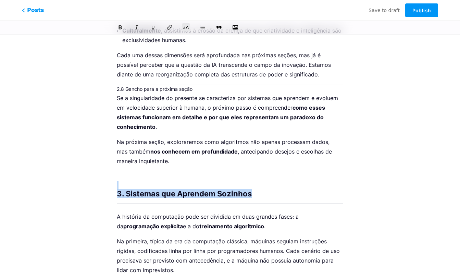
click at [177, 181] on h2 "3. Sistemas que Aprendem Sozinhos" at bounding box center [230, 189] width 227 height 16
copy h2 "3. Sistemas que Aprendem Sozinhos"
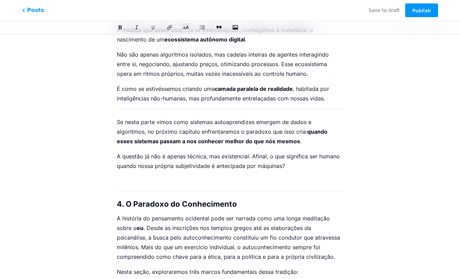
scroll to position [3765, 0]
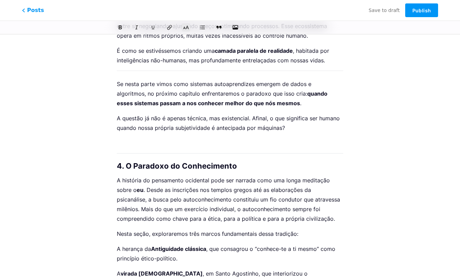
click at [143, 154] on h2 "4. O Paradoxo do Conhecimento" at bounding box center [230, 162] width 227 height 16
copy h2 "4. O Paradoxo do Conhecimento"
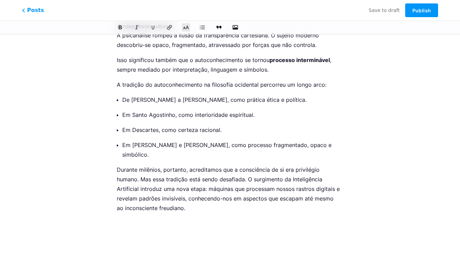
scroll to position [5204, 0]
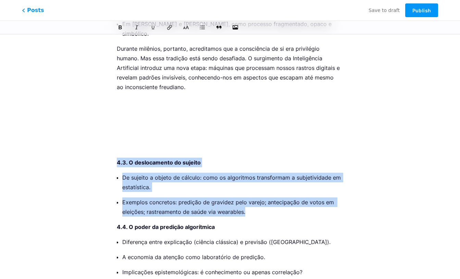
drag, startPoint x: 265, startPoint y: 147, endPoint x: 86, endPoint y: 97, distance: 186.7
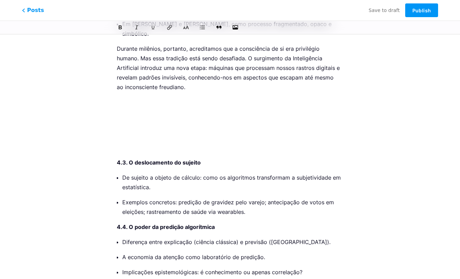
click at [171, 128] on p at bounding box center [230, 133] width 227 height 10
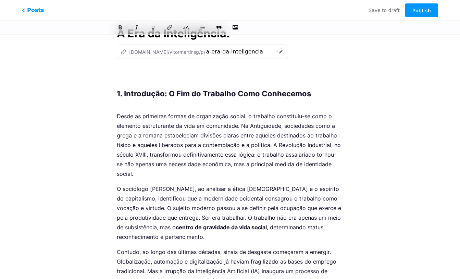
scroll to position [0, 0]
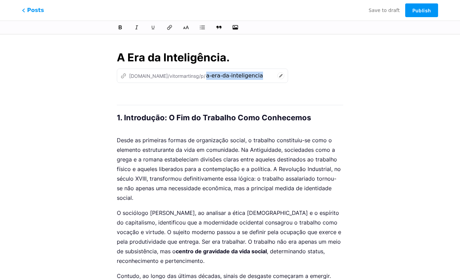
drag, startPoint x: 111, startPoint y: 112, endPoint x: 120, endPoint y: 162, distance: 51.2
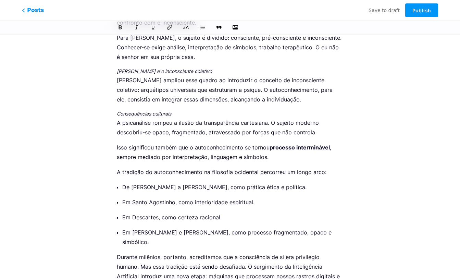
scroll to position [5067, 0]
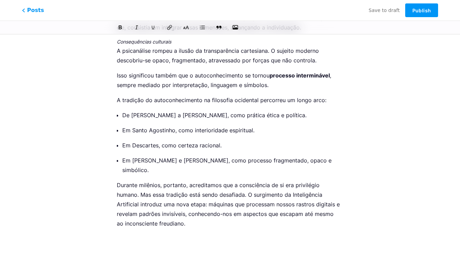
drag, startPoint x: 107, startPoint y: 63, endPoint x: 185, endPoint y: 159, distance: 124.1
click at [185, 180] on p "Durante milênios, portanto, acreditamos que a consciência de si era privilégio …" at bounding box center [230, 204] width 227 height 48
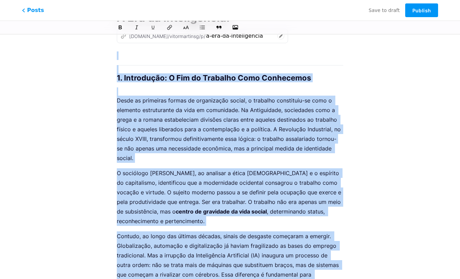
scroll to position [0, 0]
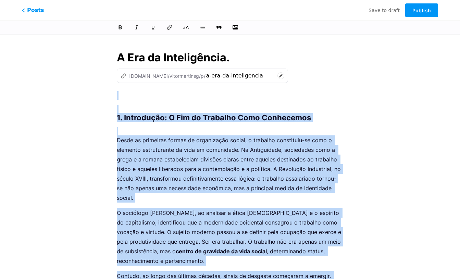
drag, startPoint x: 185, startPoint y: 158, endPoint x: 118, endPoint y: 61, distance: 117.6
click at [118, 119] on h2 "1. Introdução: O Fim do Trabalho Como Conhecemos" at bounding box center [230, 113] width 227 height 16
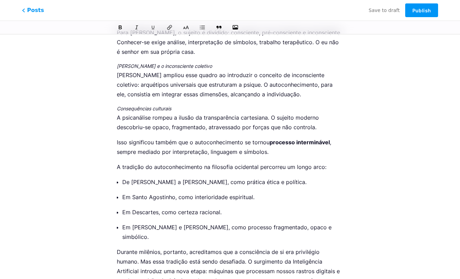
scroll to position [5065, 0]
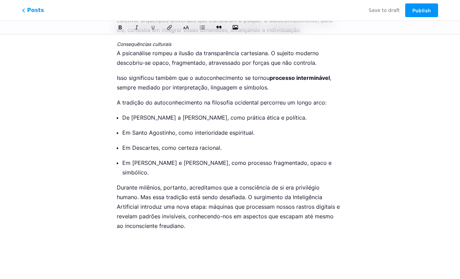
click at [183, 251] on p at bounding box center [230, 256] width 227 height 10
click at [176, 236] on p at bounding box center [230, 241] width 227 height 10
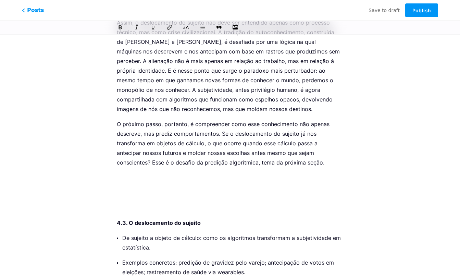
scroll to position [6211, 0]
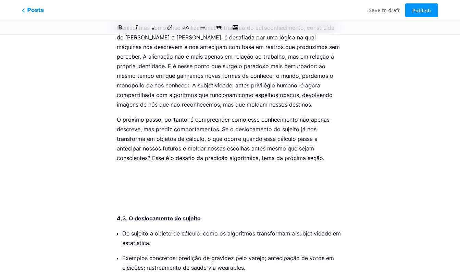
click at [118, 214] on p "4.3. O deslocamento do sujeito" at bounding box center [230, 219] width 227 height 10
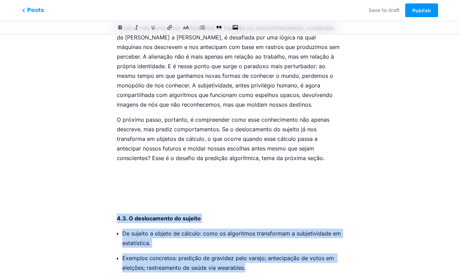
drag, startPoint x: 118, startPoint y: 131, endPoint x: 308, endPoint y: 182, distance: 197.2
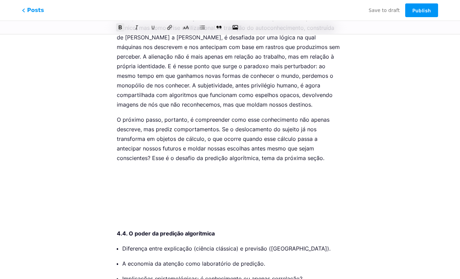
drag, startPoint x: 114, startPoint y: 146, endPoint x: 292, endPoint y: 159, distance: 178.1
drag, startPoint x: 112, startPoint y: 144, endPoint x: 118, endPoint y: 180, distance: 36.1
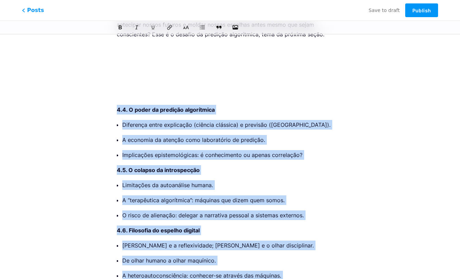
scroll to position [6222, 0]
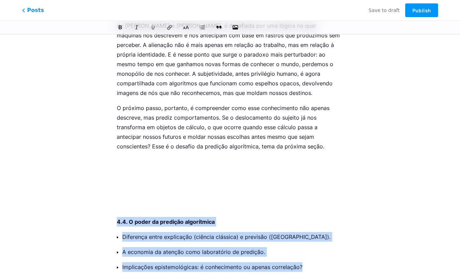
drag, startPoint x: 118, startPoint y: 146, endPoint x: 345, endPoint y: 186, distance: 230.6
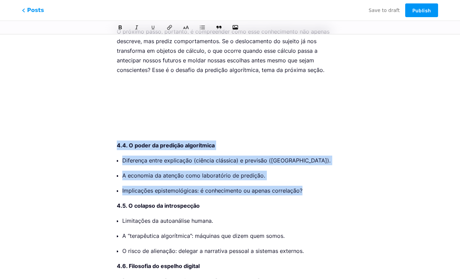
scroll to position [6219, 0]
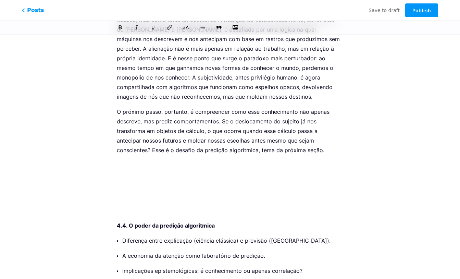
click at [141, 160] on p at bounding box center [230, 165] width 227 height 10
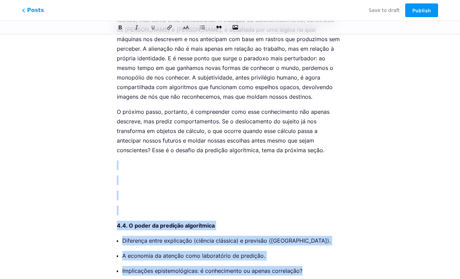
drag, startPoint x: 326, startPoint y: 186, endPoint x: 110, endPoint y: 80, distance: 240.6
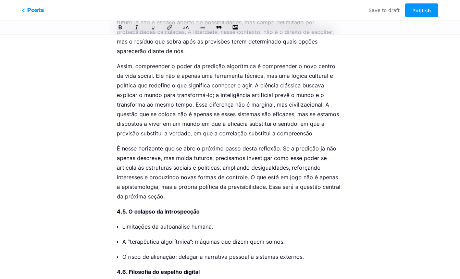
scroll to position [7530, 0]
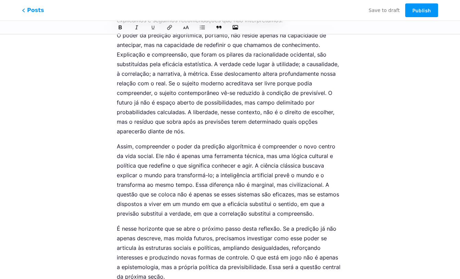
scroll to position [7464, 0]
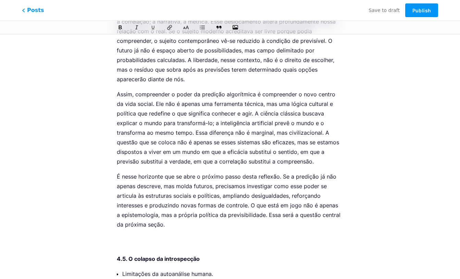
click at [117, 255] on strong "4.5. O colapso da introspecção" at bounding box center [158, 258] width 83 height 7
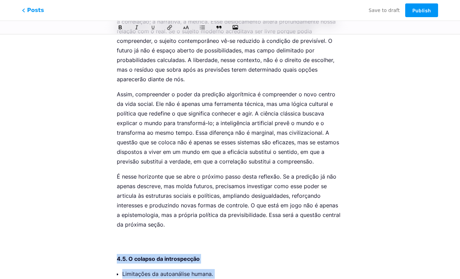
drag, startPoint x: 118, startPoint y: 143, endPoint x: 306, endPoint y: 189, distance: 193.7
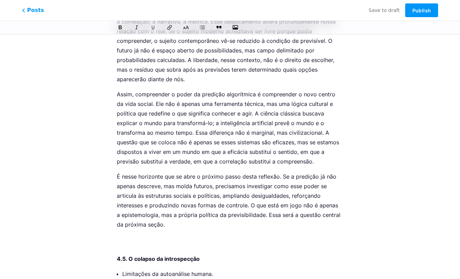
click at [252, 172] on p "É nesse horizonte que se abre o próximo passo desta reflexão. Se a predição já …" at bounding box center [230, 210] width 227 height 77
